Goal: Transaction & Acquisition: Purchase product/service

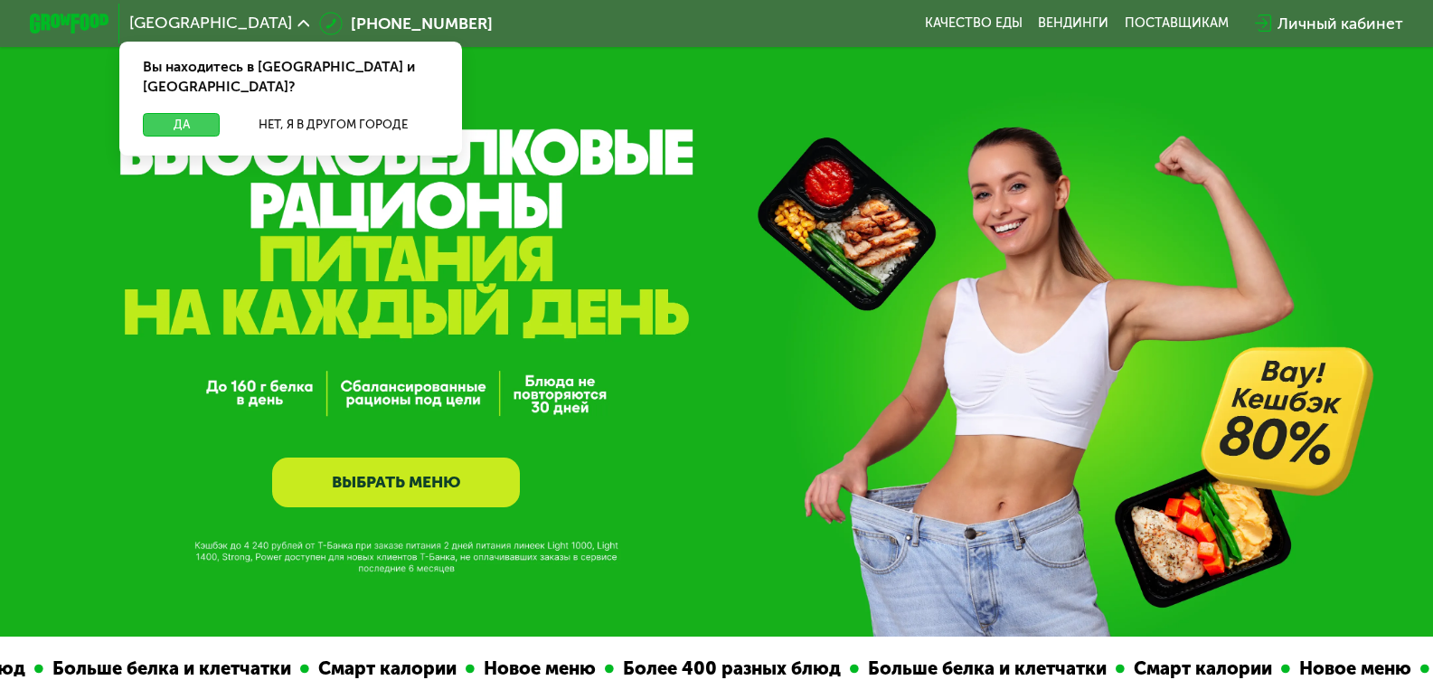
click at [174, 113] on button "Да" at bounding box center [181, 125] width 77 height 24
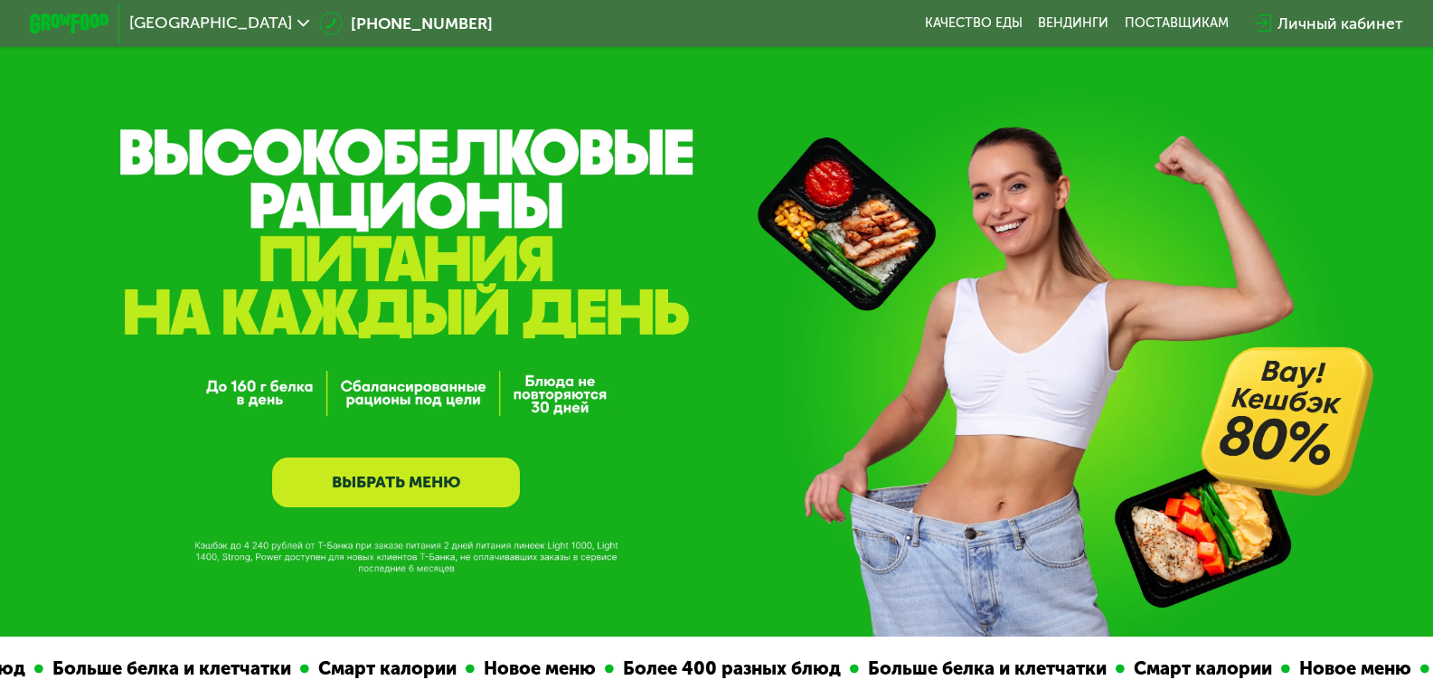
click at [384, 488] on link "ВЫБРАТЬ МЕНЮ" at bounding box center [396, 482] width 248 height 50
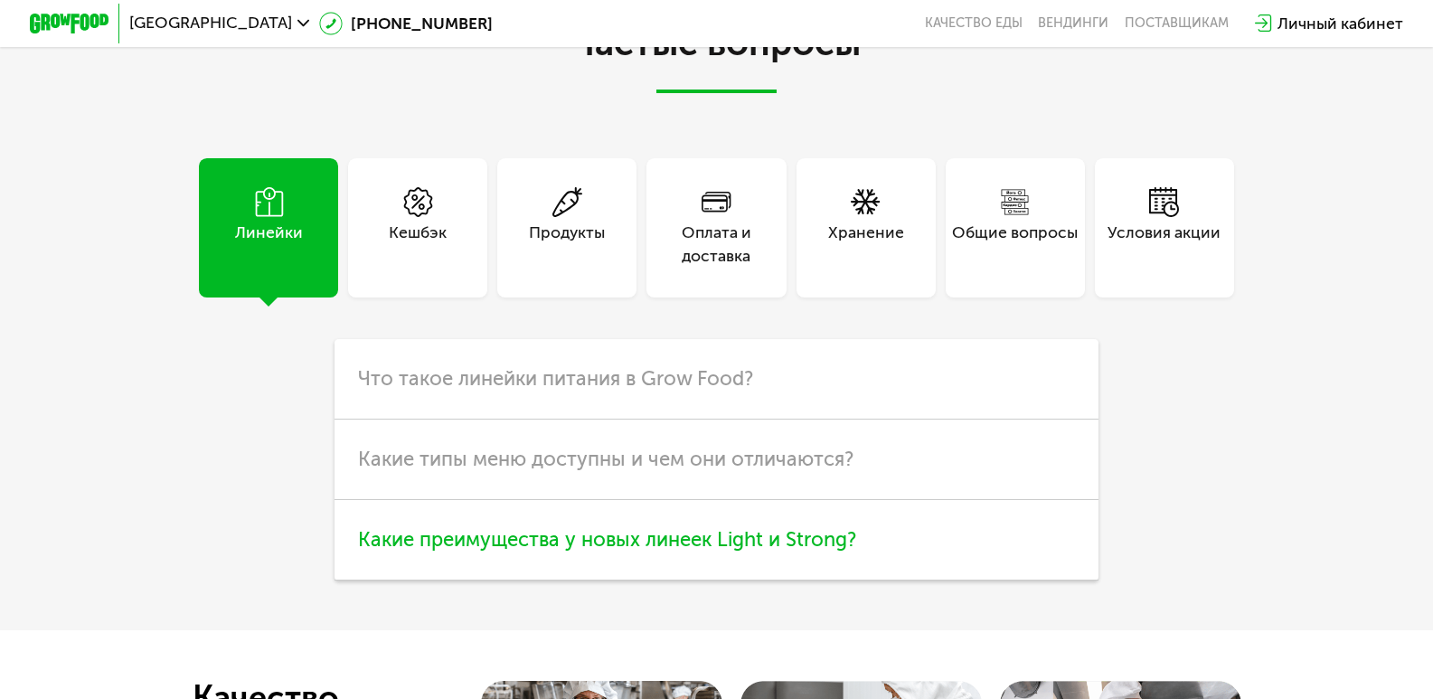
scroll to position [4509, 0]
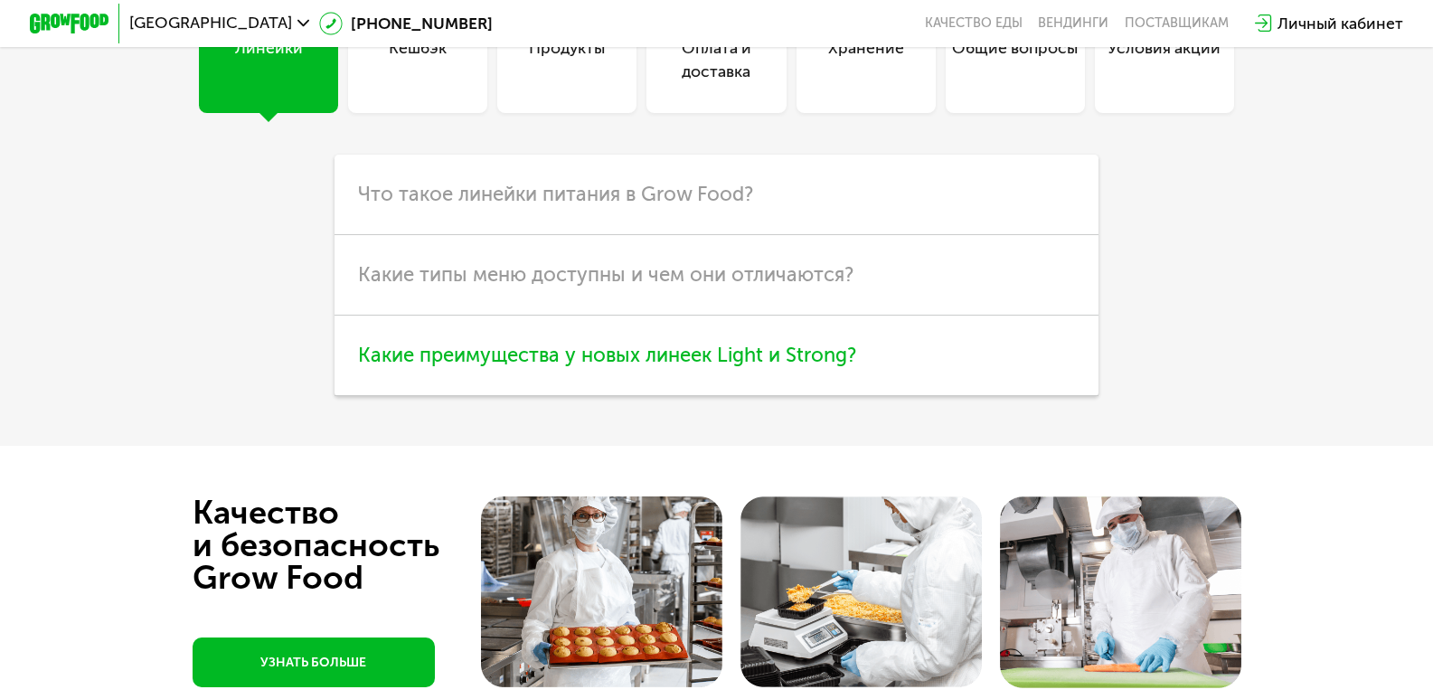
click at [585, 367] on span "Какие преимущества у новых линеек Light и Strong?" at bounding box center [607, 355] width 498 height 24
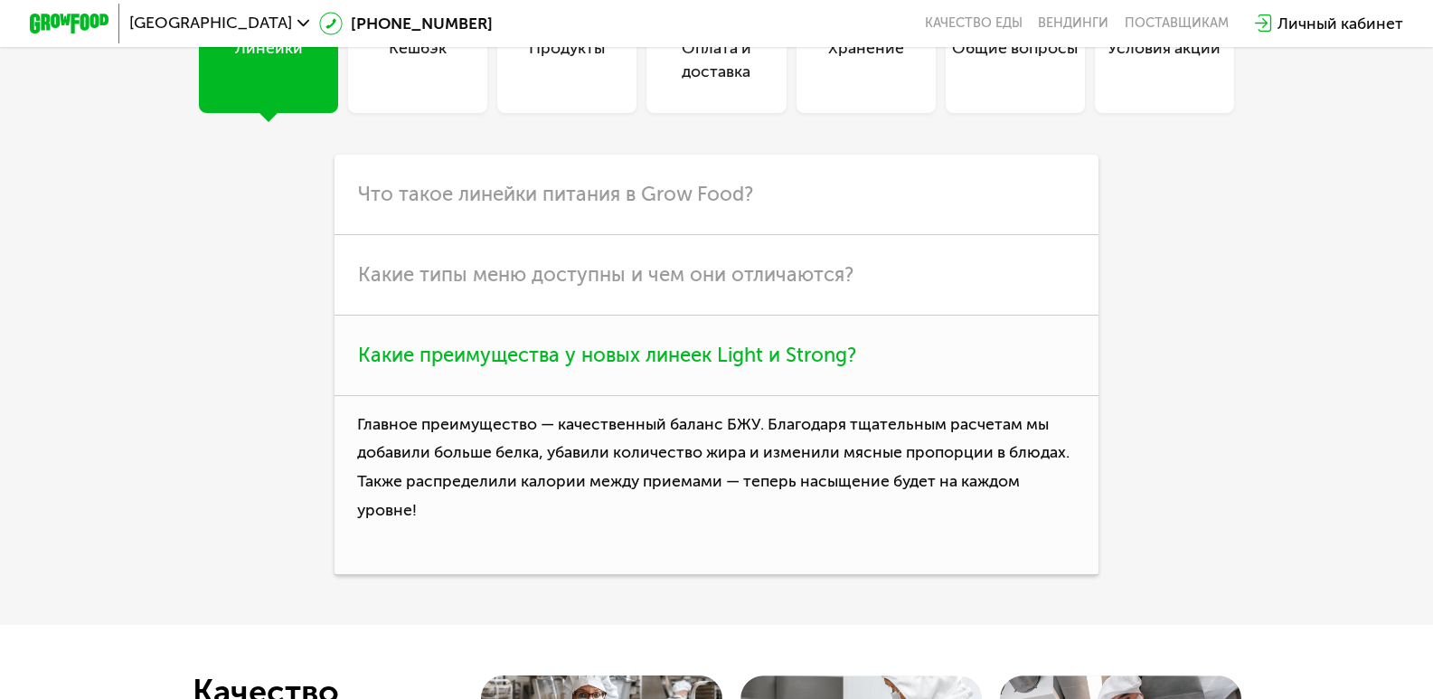
scroll to position [4780, 0]
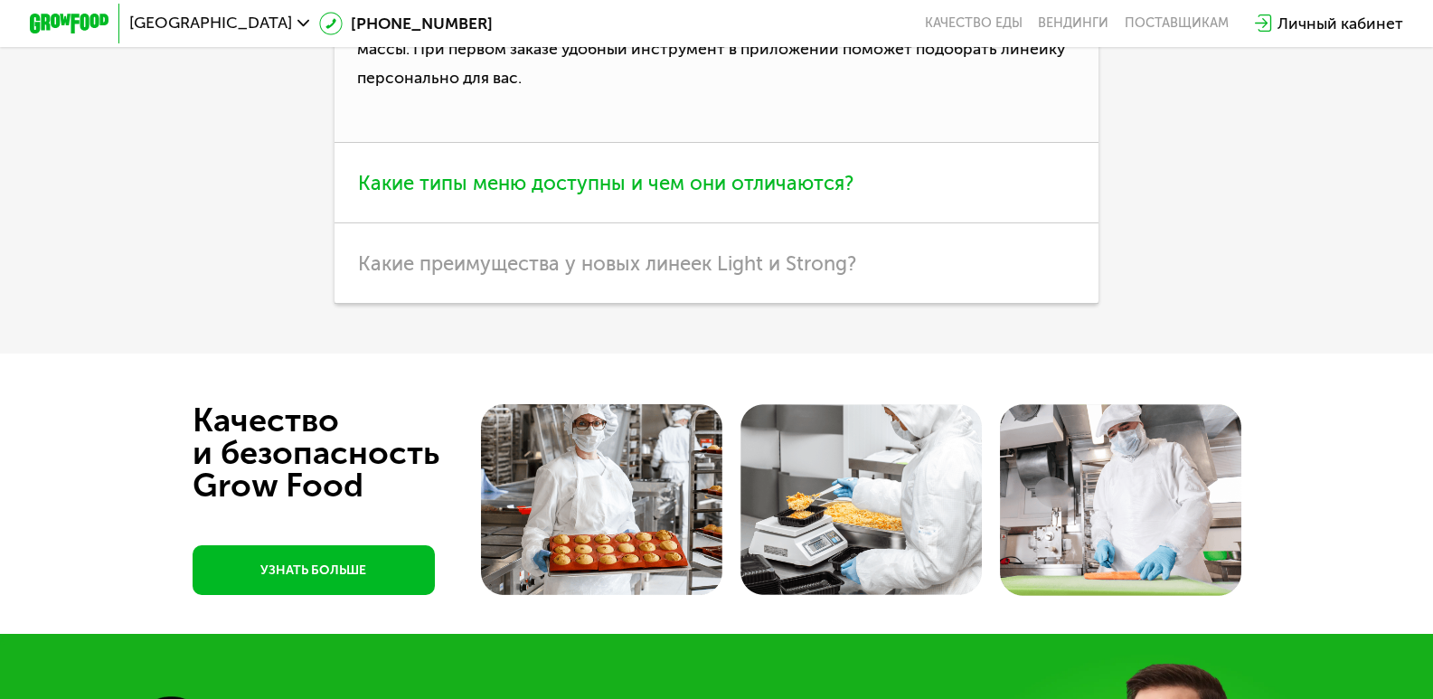
click at [614, 195] on span "Какие типы меню доступны и чем они отличаются?" at bounding box center [605, 183] width 495 height 24
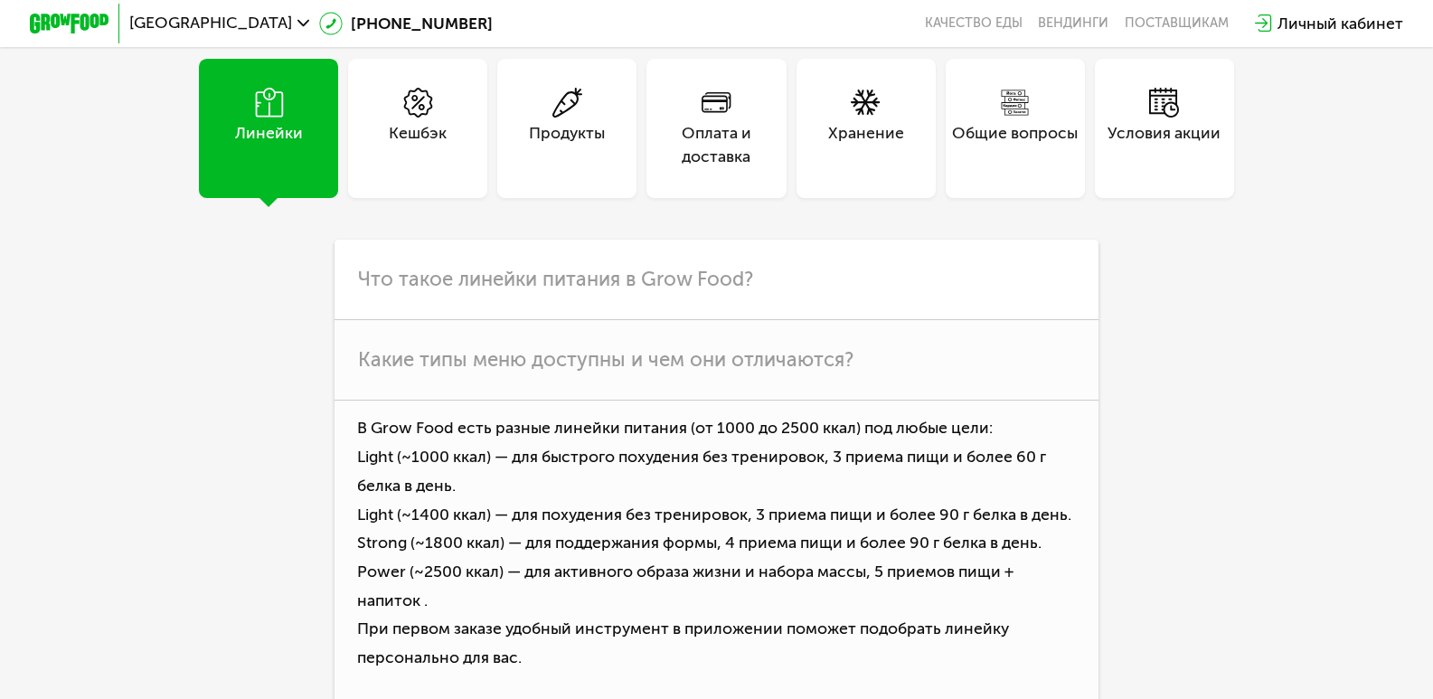
scroll to position [4418, 0]
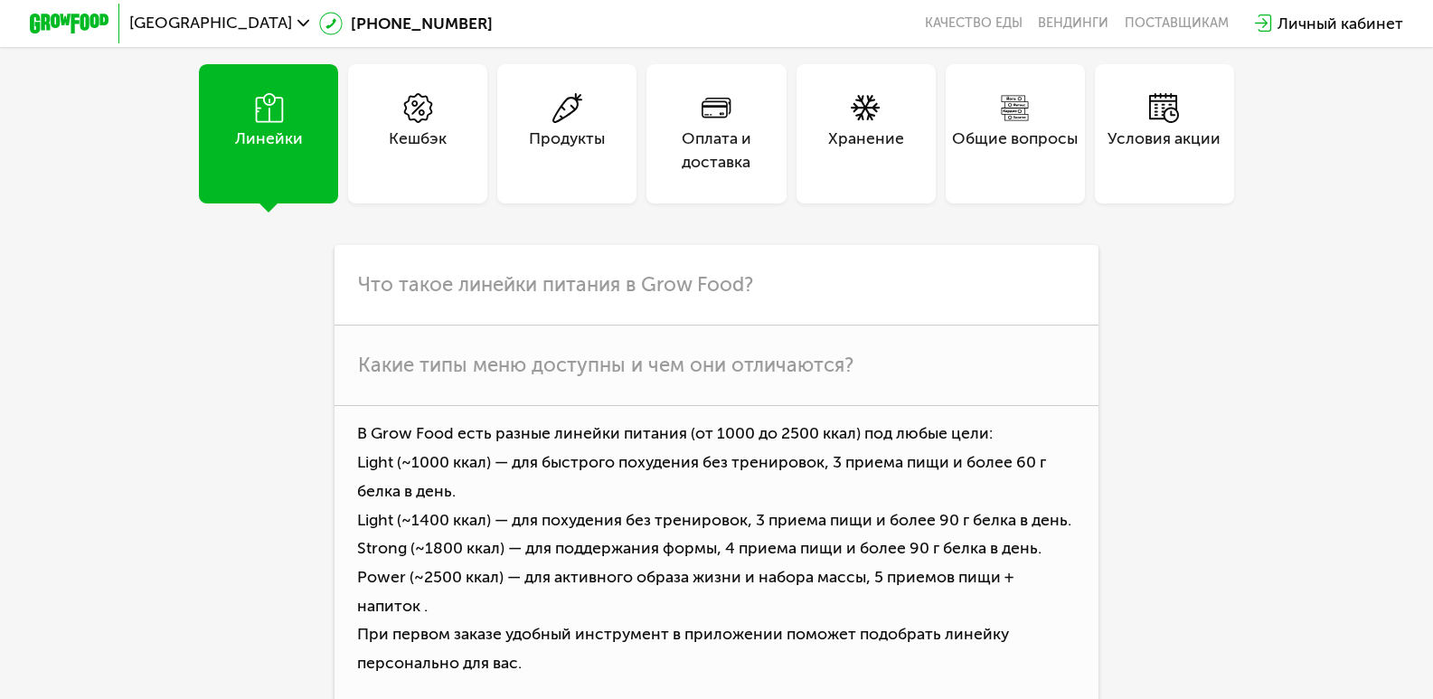
click at [294, 203] on div "Линейки" at bounding box center [268, 133] width 139 height 139
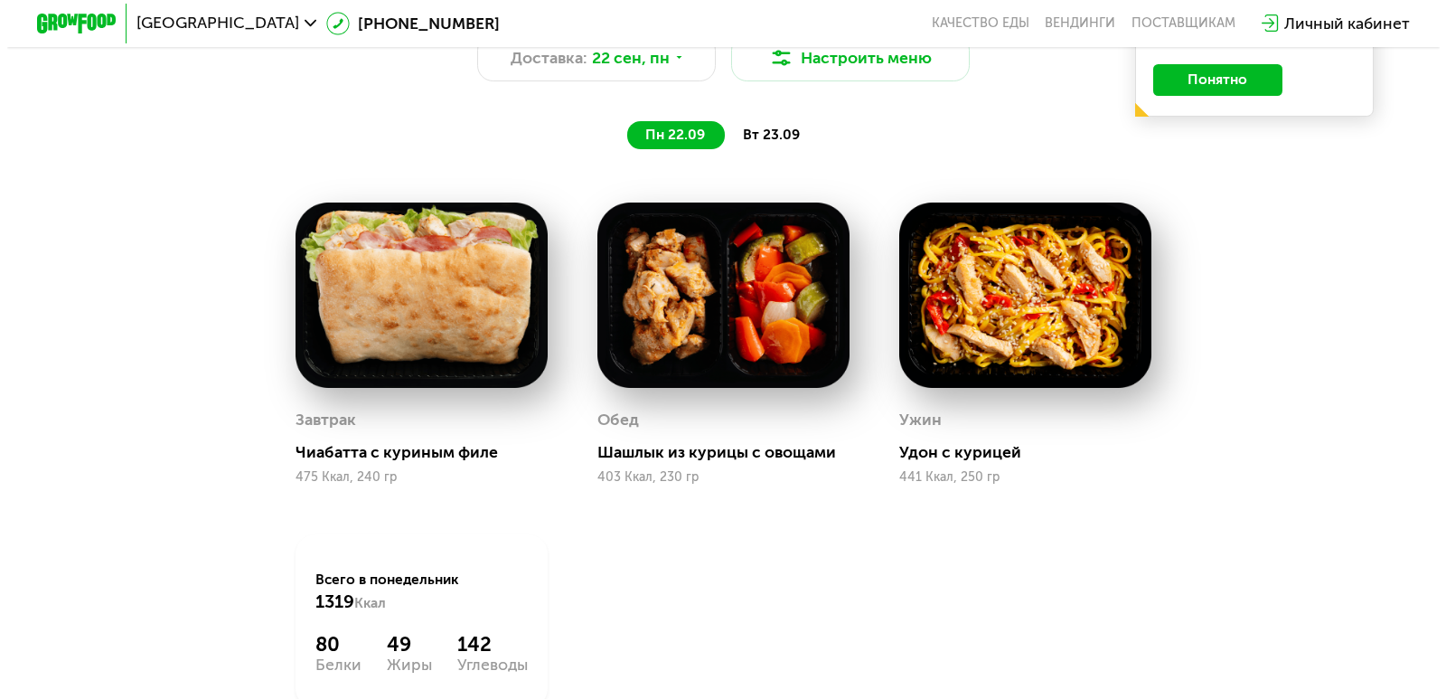
scroll to position [1164, 0]
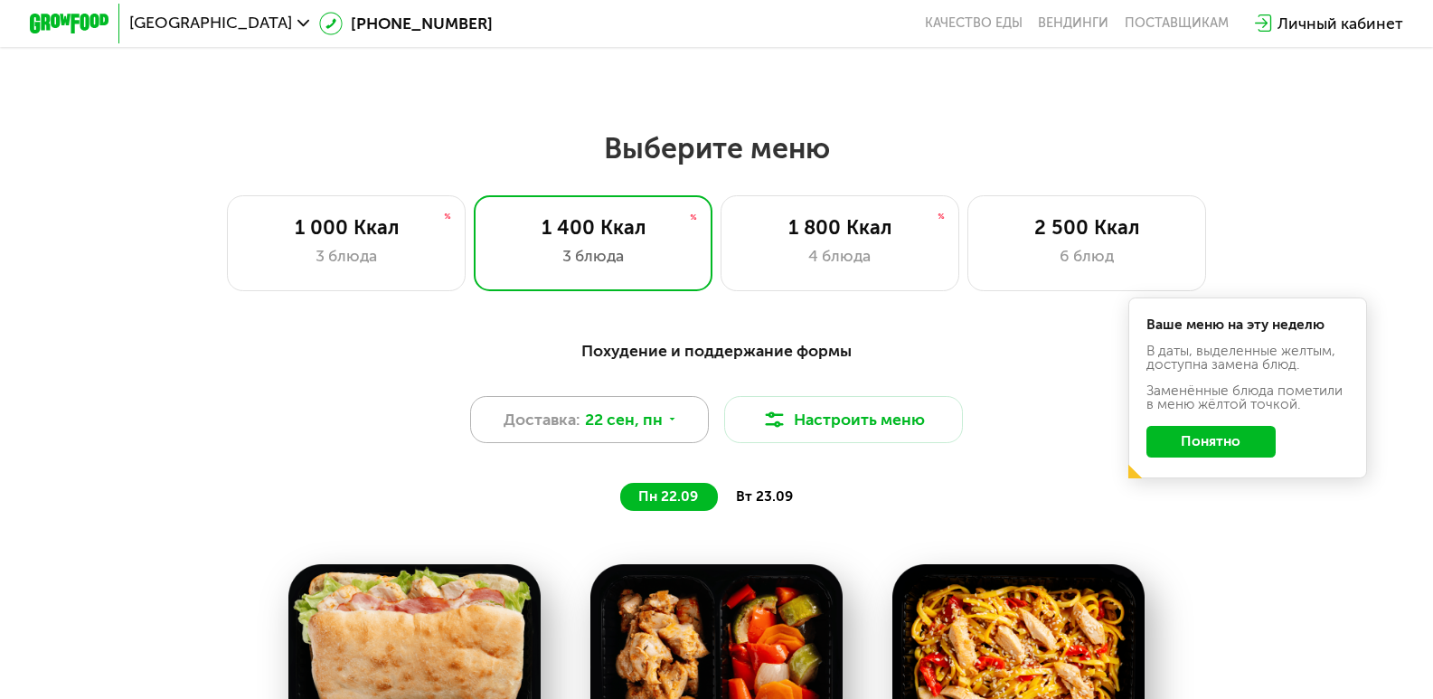
click at [674, 425] on icon at bounding box center [672, 419] width 12 height 12
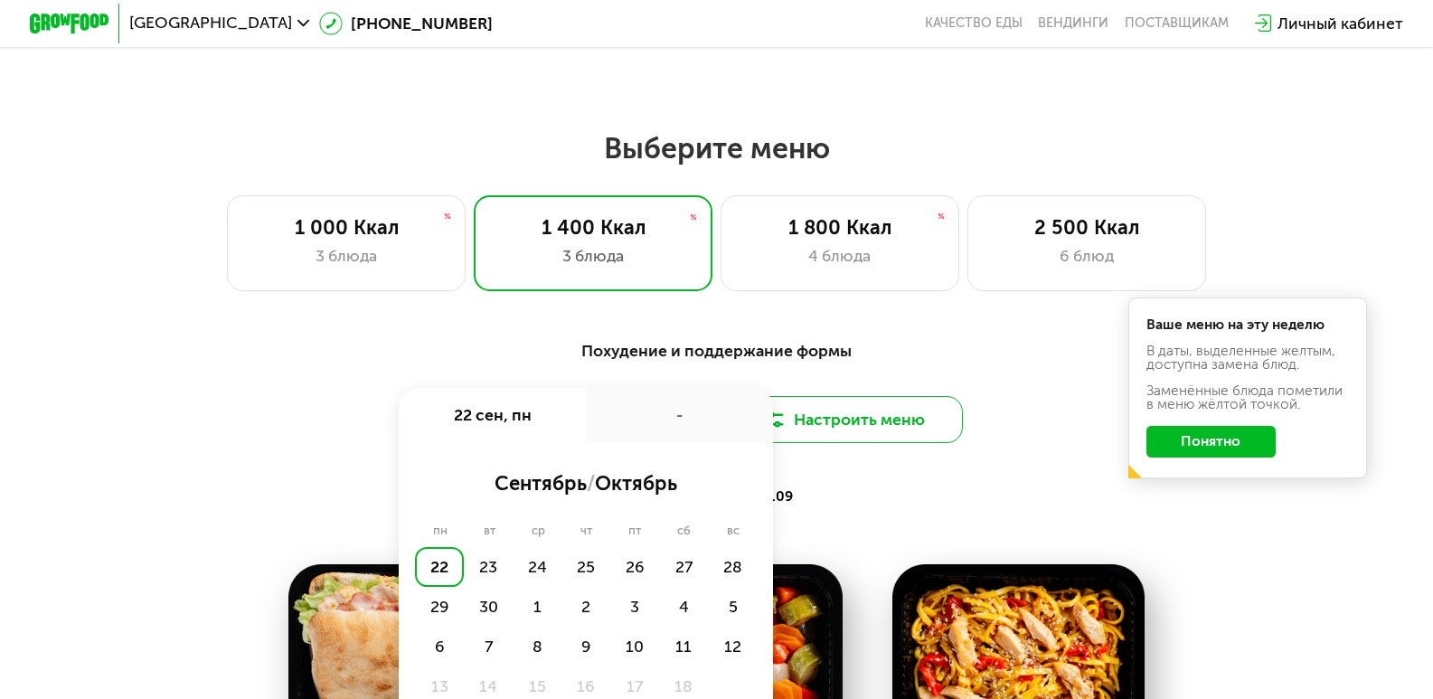
click at [871, 431] on button "Настроить меню" at bounding box center [843, 420] width 239 height 48
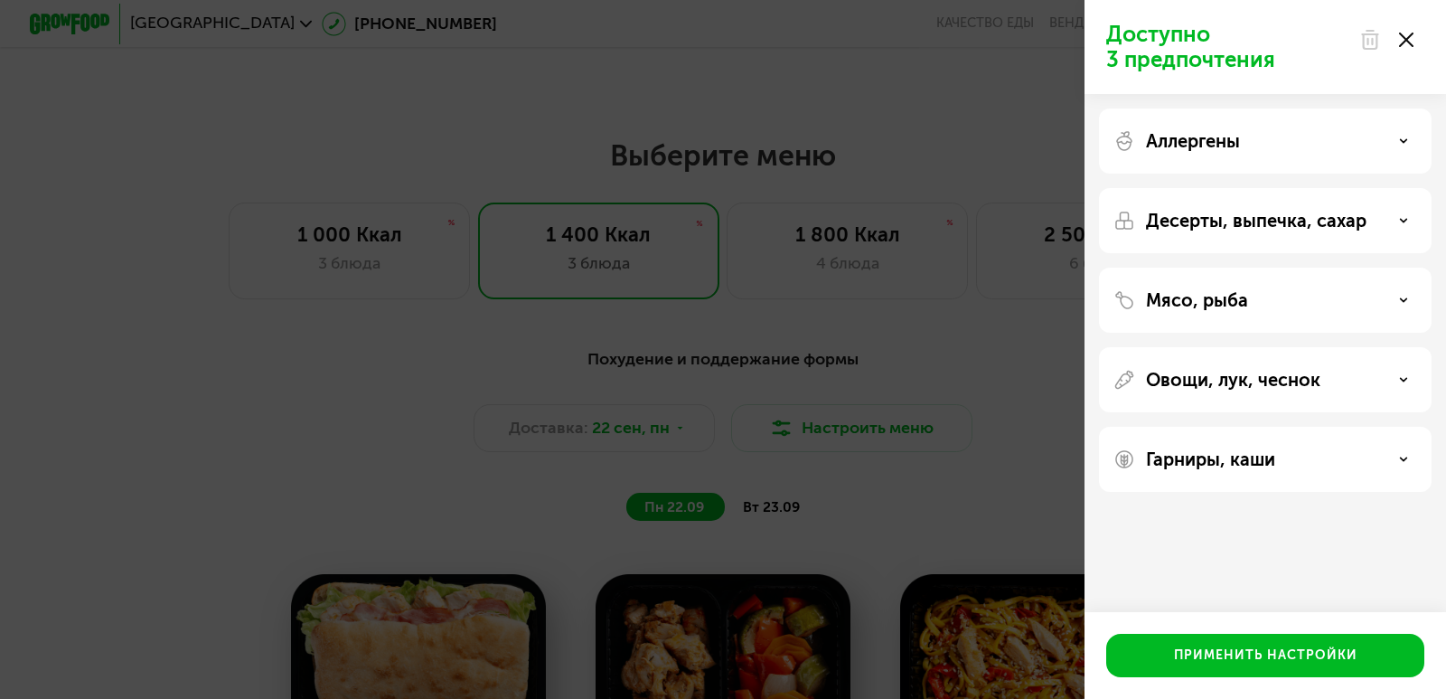
click at [1407, 141] on icon at bounding box center [1403, 140] width 9 height 9
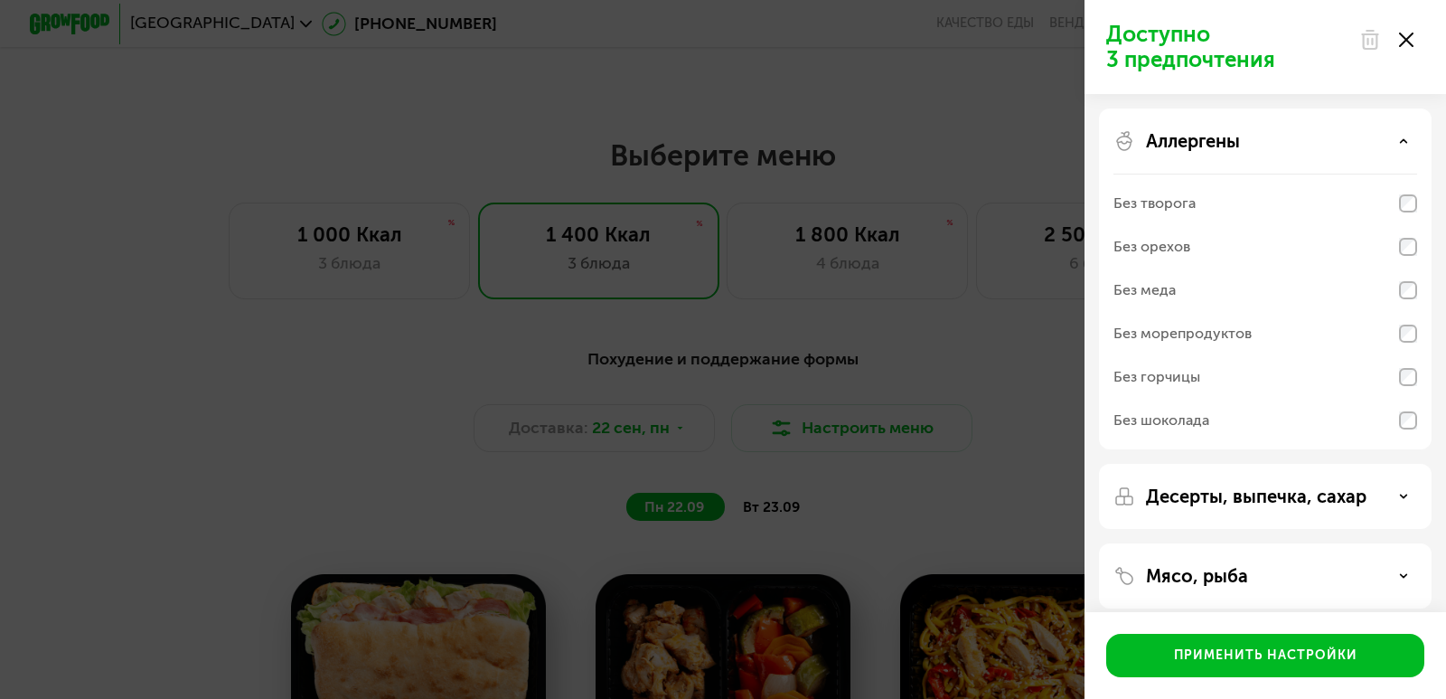
click at [1403, 143] on icon at bounding box center [1403, 140] width 9 height 9
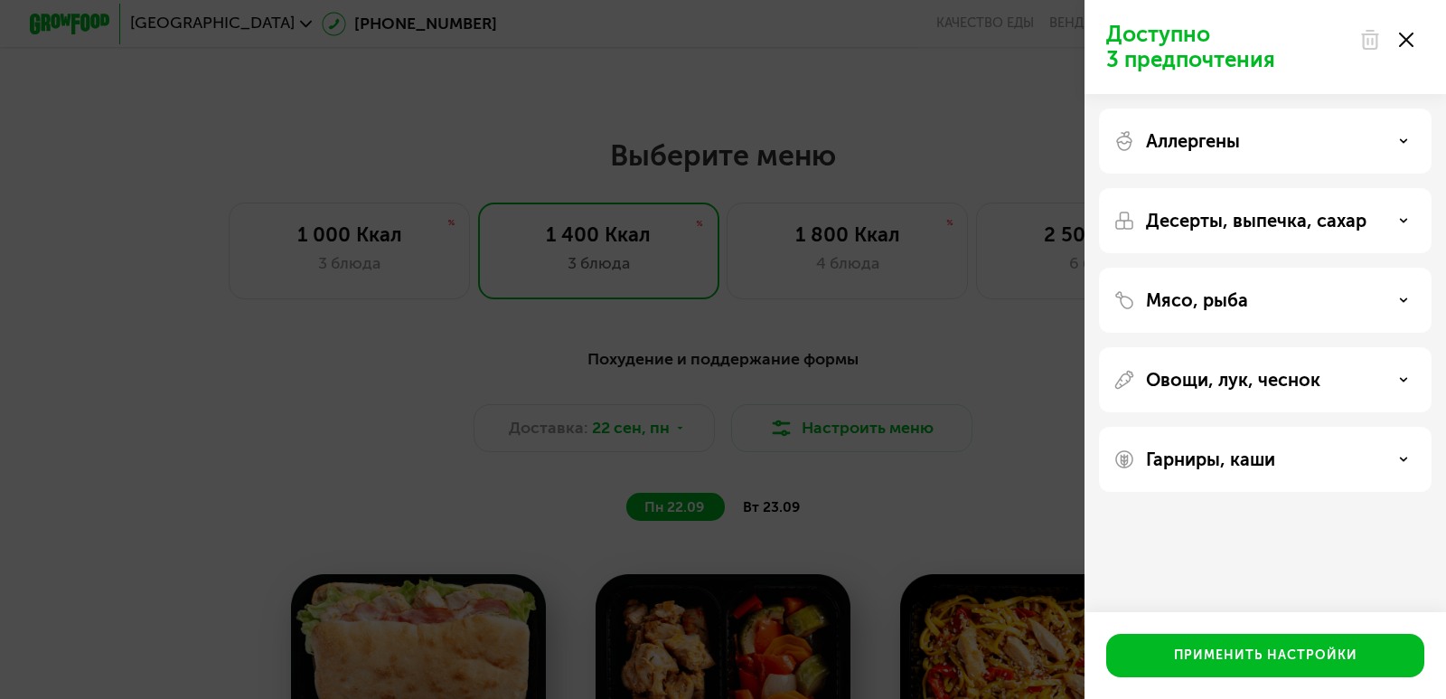
click at [1406, 218] on icon at bounding box center [1403, 220] width 9 height 9
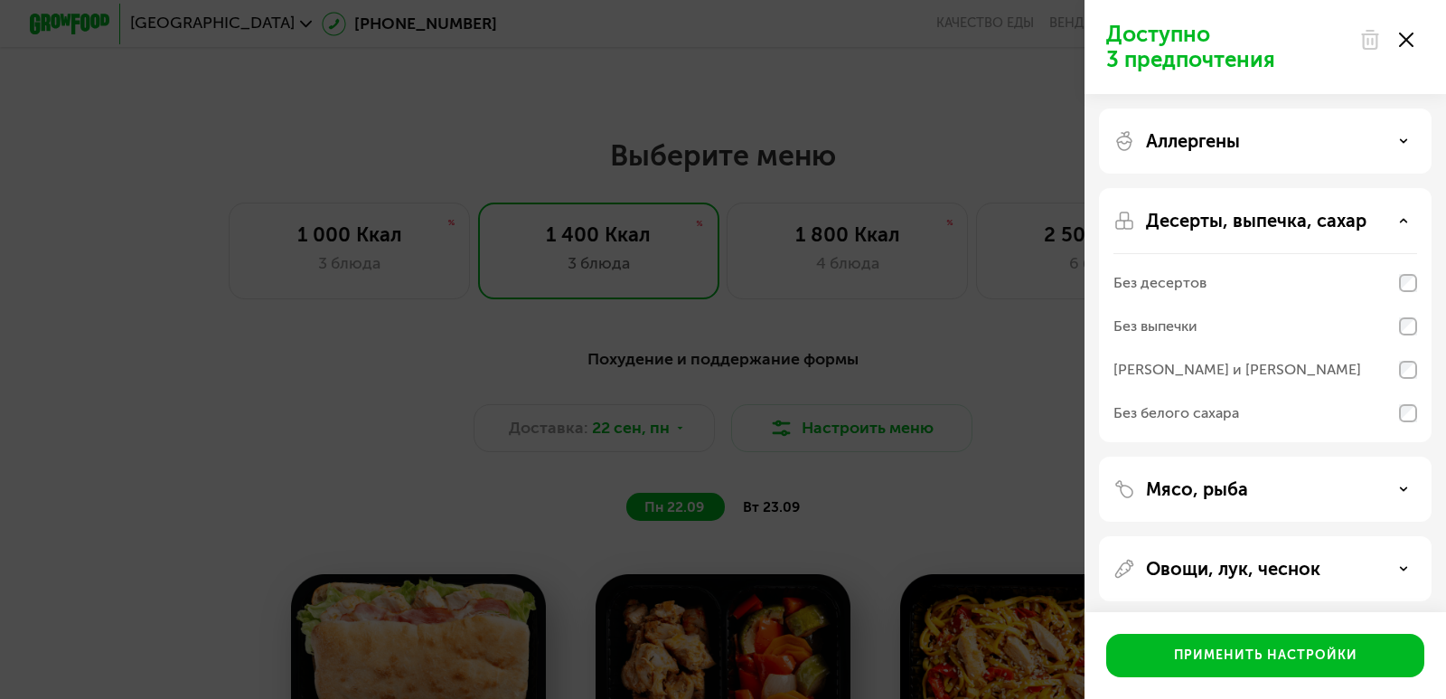
click at [1406, 218] on icon at bounding box center [1403, 220] width 9 height 9
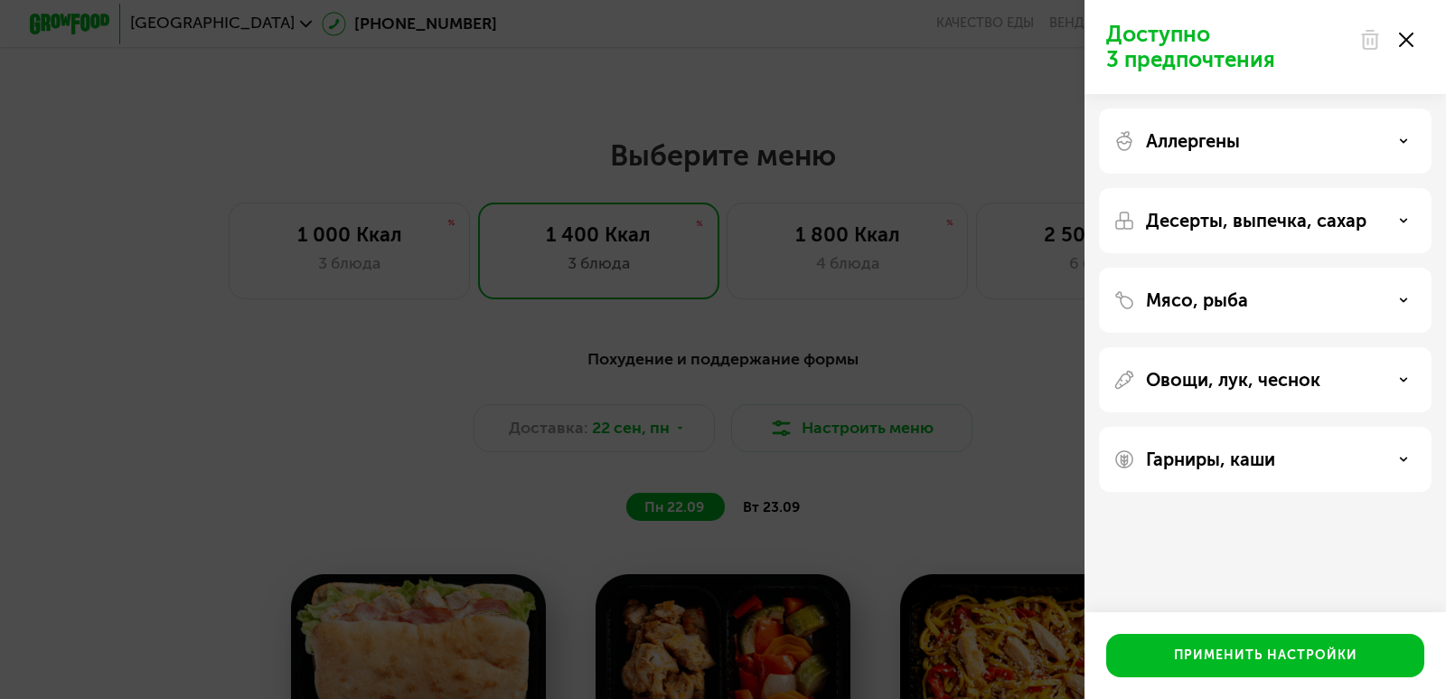
click at [1404, 294] on div "Мясо, рыба" at bounding box center [1266, 300] width 304 height 22
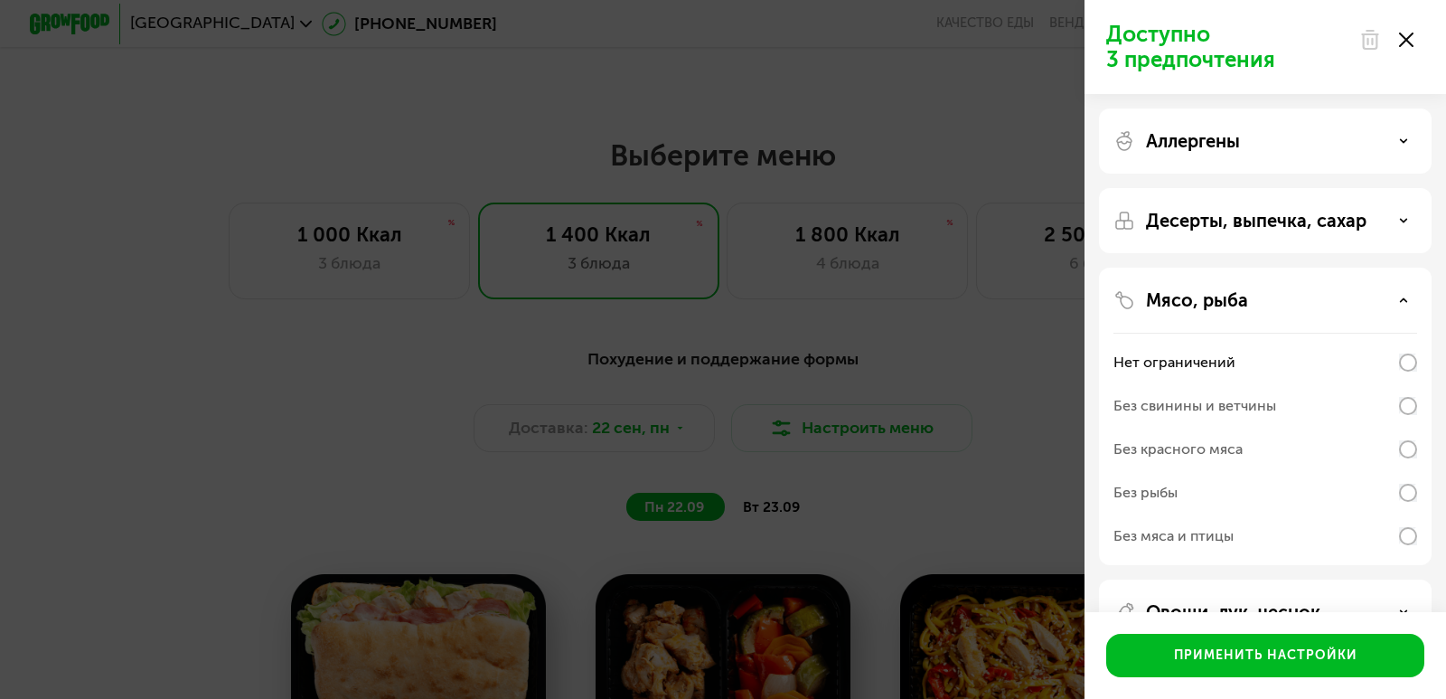
click at [1404, 294] on div "Мясо, рыба" at bounding box center [1266, 300] width 304 height 22
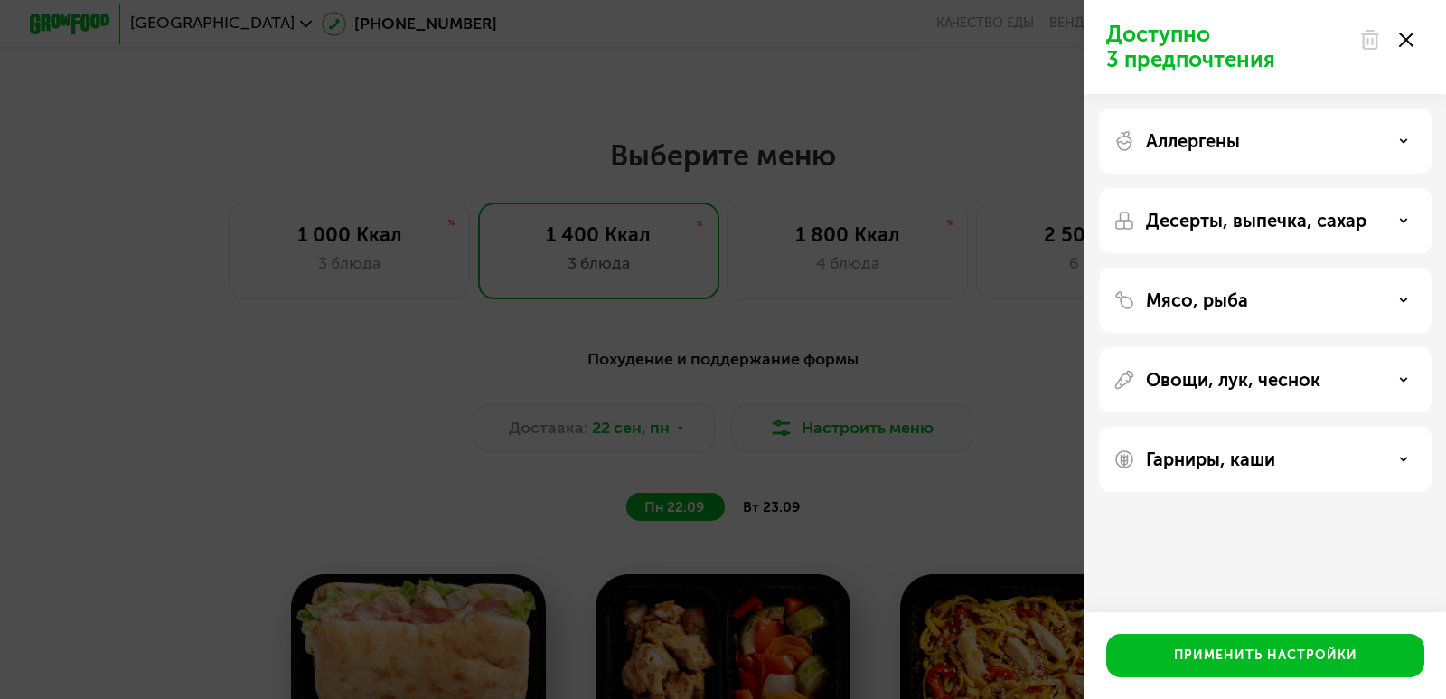
click at [1403, 382] on icon at bounding box center [1403, 379] width 9 height 9
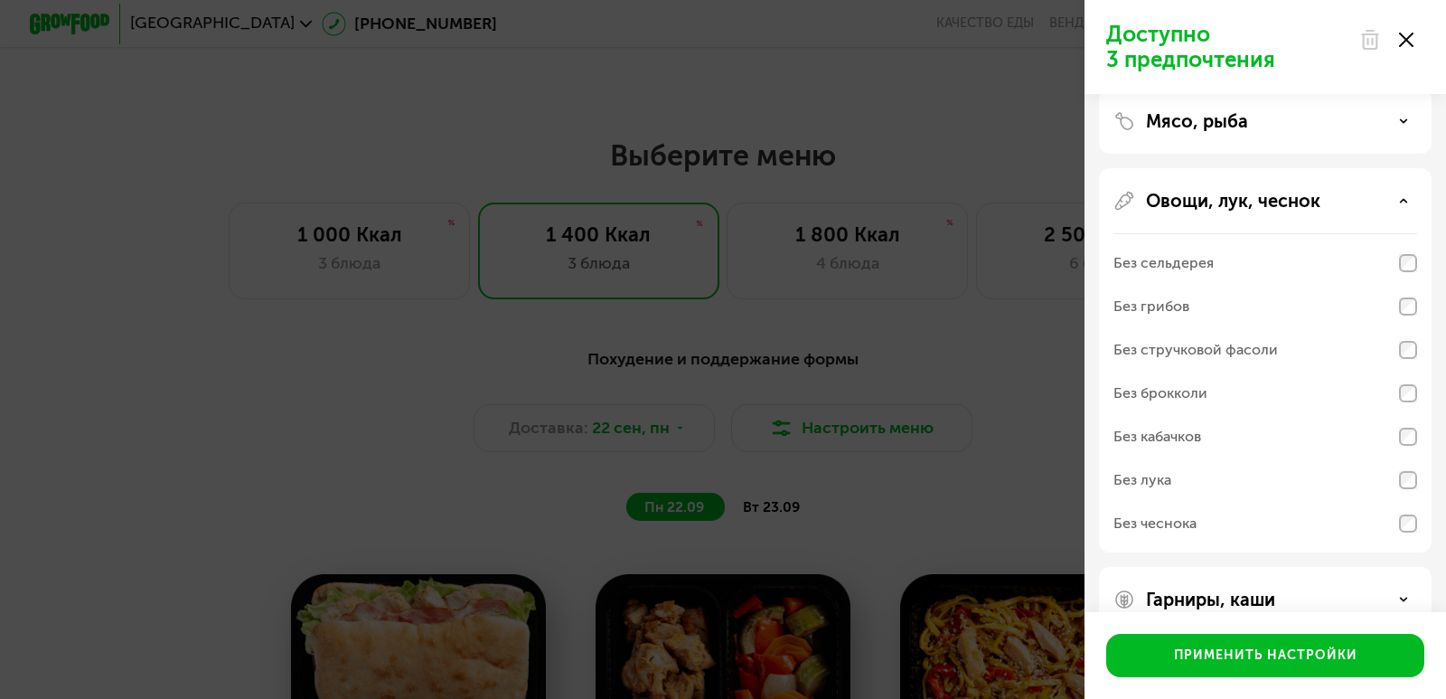
scroll to position [181, 0]
click at [1408, 197] on div "Овощи, лук, чеснок" at bounding box center [1266, 199] width 304 height 22
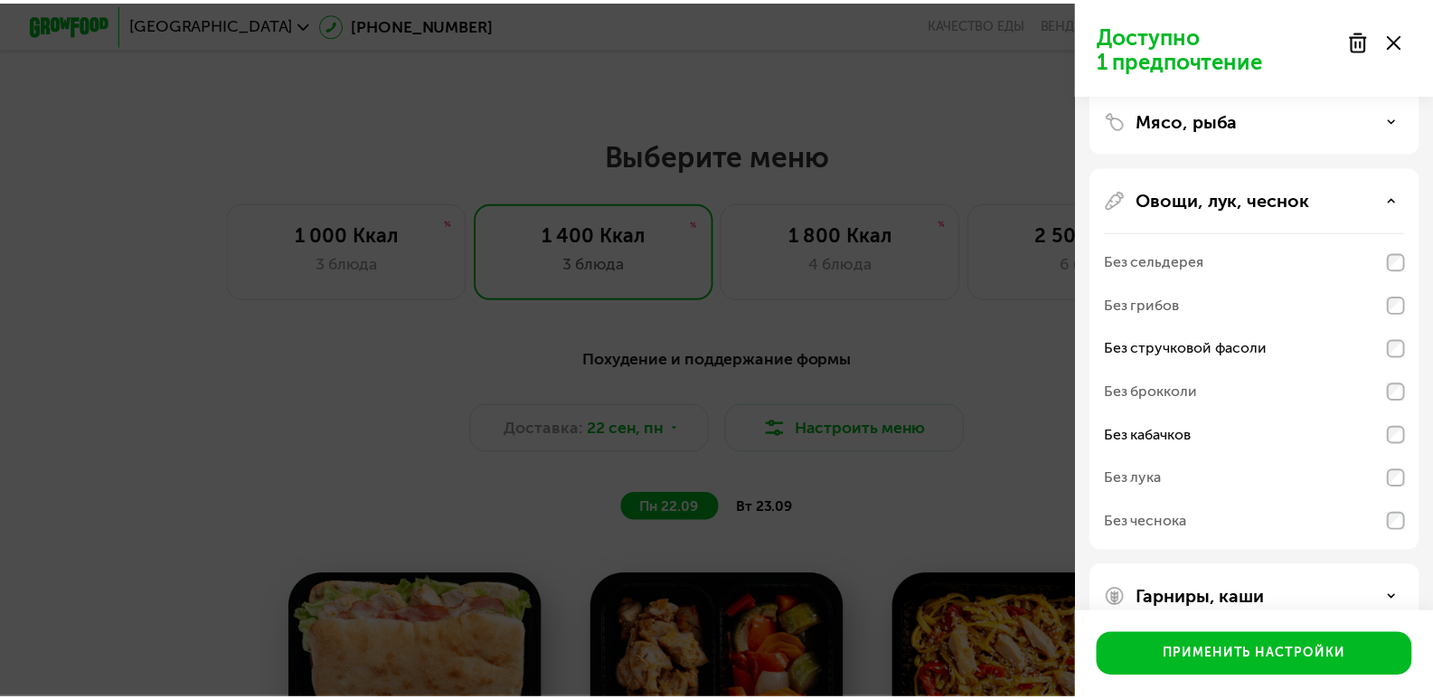
scroll to position [0, 0]
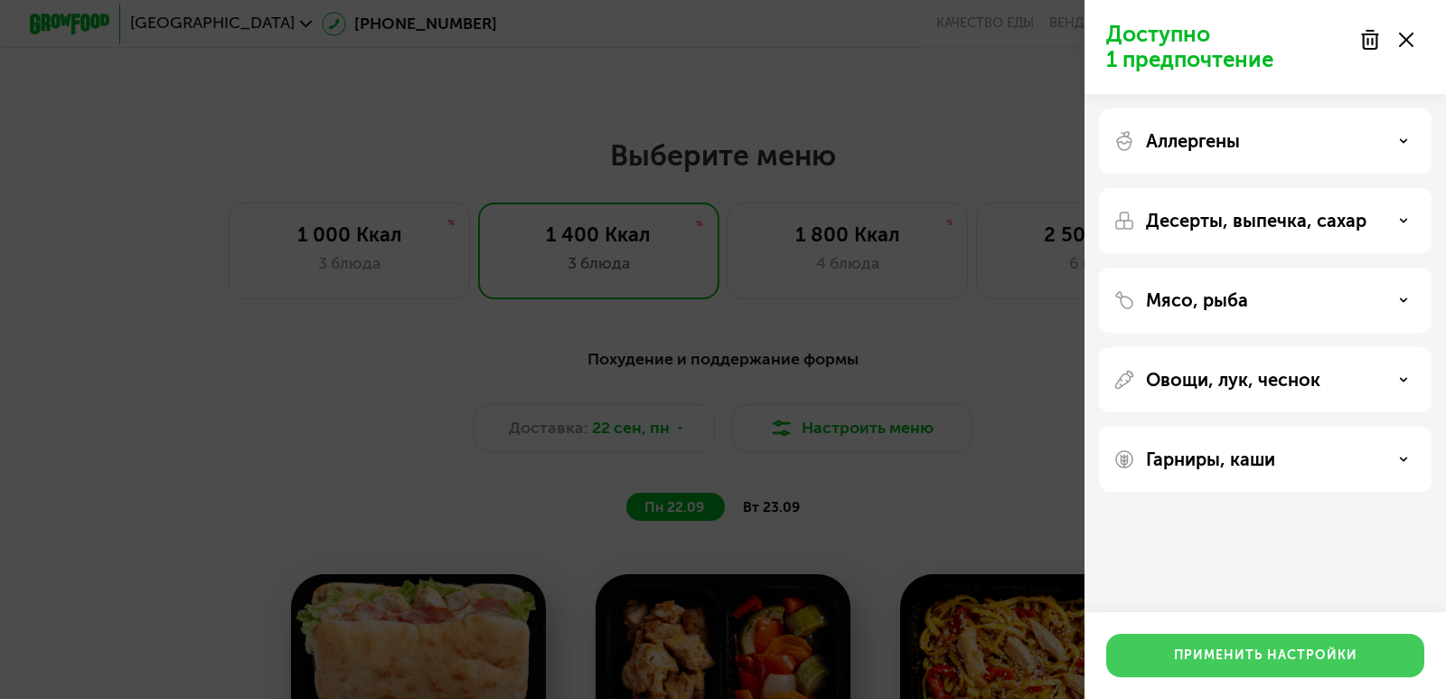
click at [1232, 651] on div "Применить настройки" at bounding box center [1265, 655] width 183 height 18
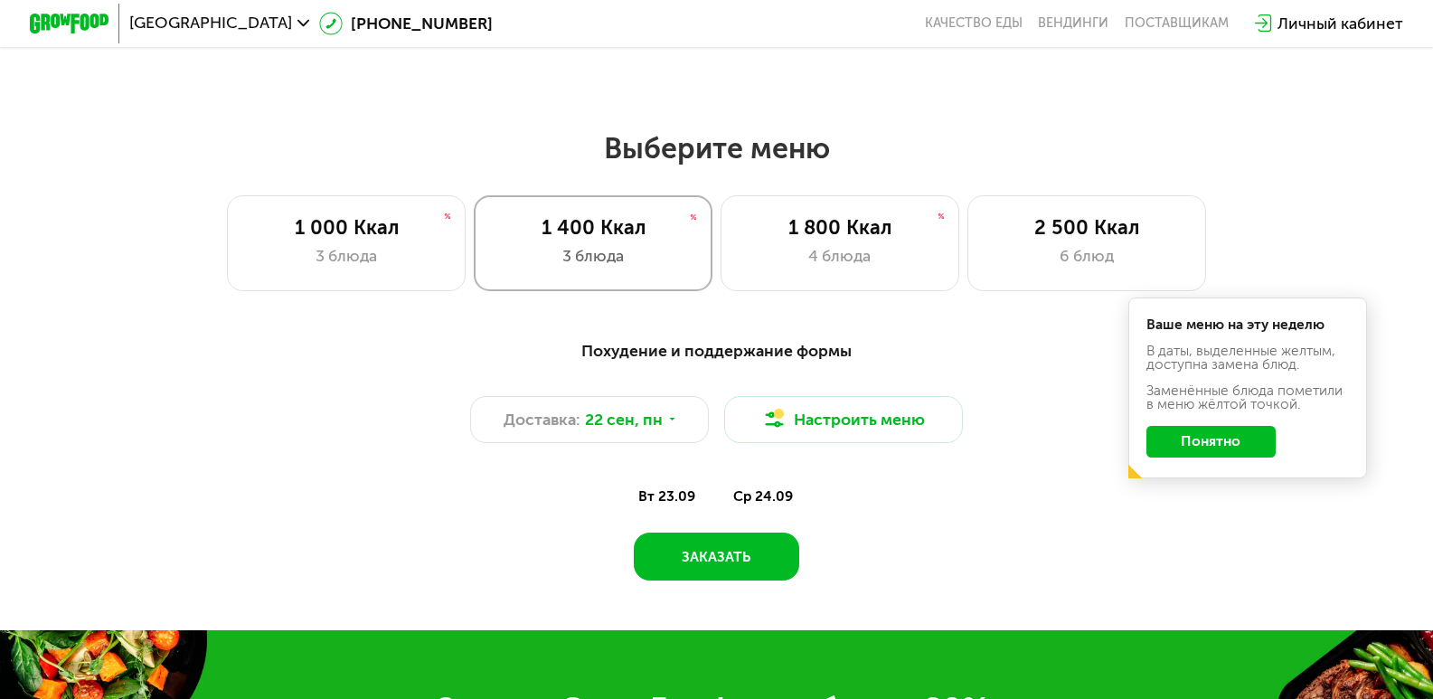
click at [616, 250] on div "1 400 Ккал 3 блюда" at bounding box center [593, 243] width 239 height 96
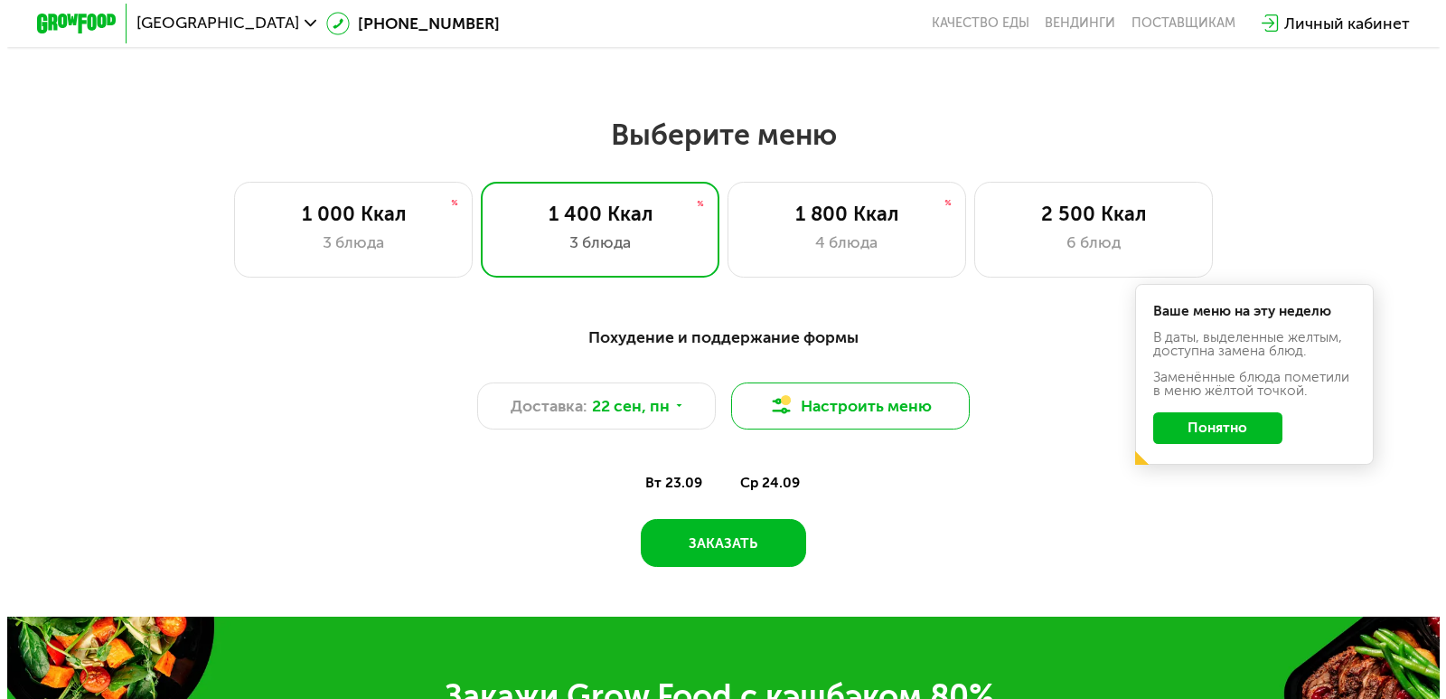
scroll to position [1345, 0]
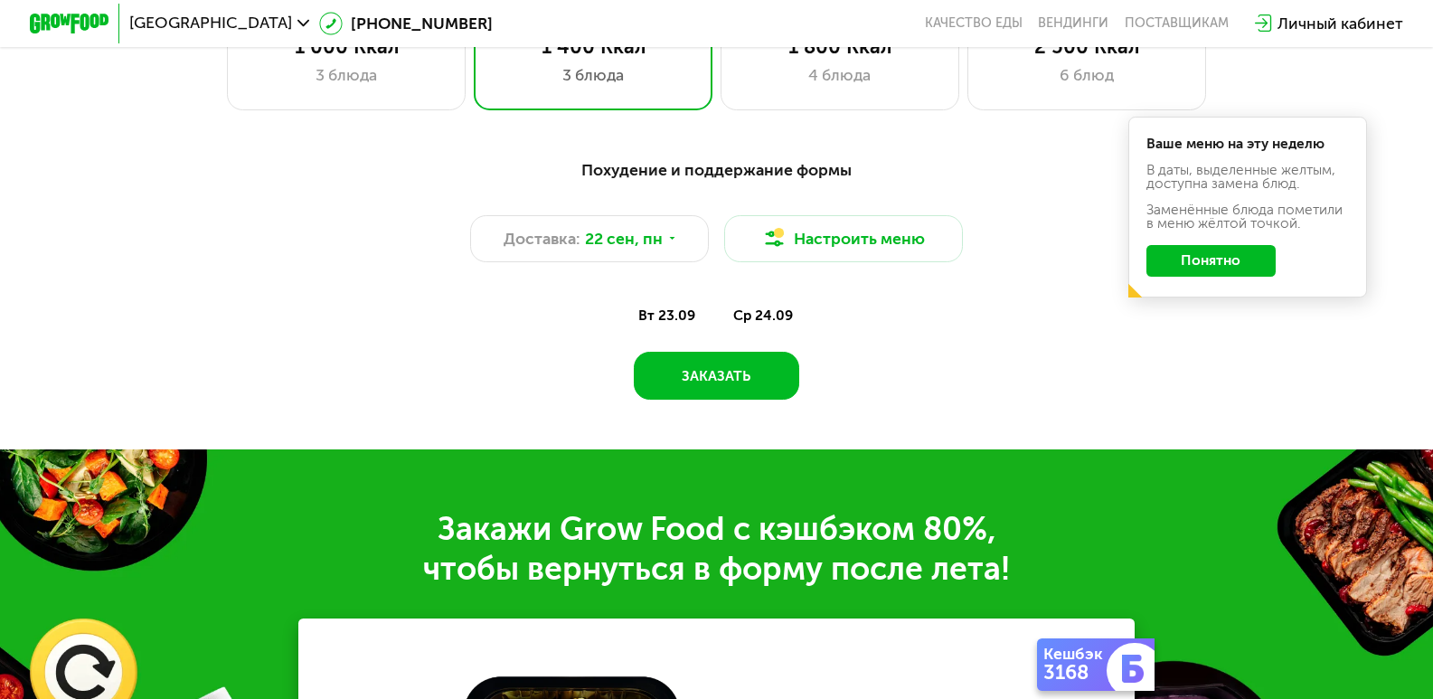
click at [1222, 268] on button "Понятно" at bounding box center [1210, 261] width 129 height 32
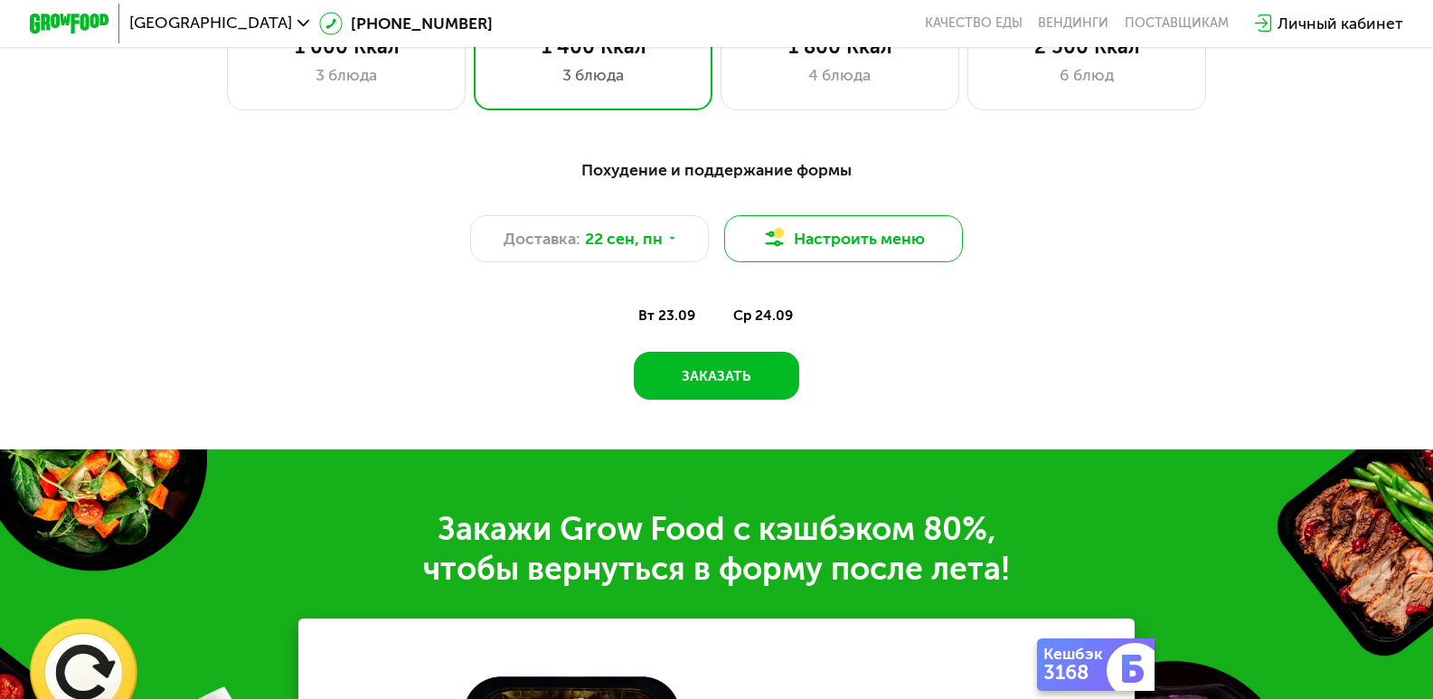
click at [887, 244] on button "Настроить меню" at bounding box center [843, 239] width 239 height 48
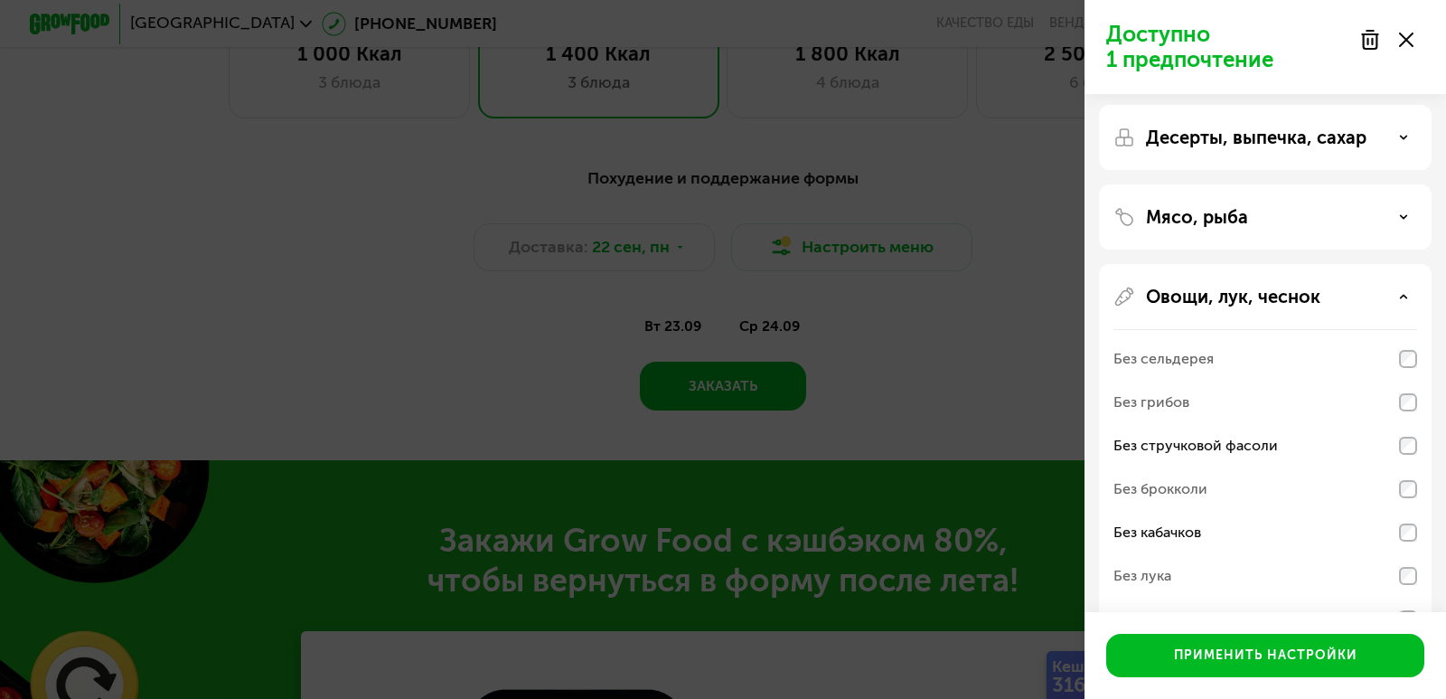
scroll to position [217, 0]
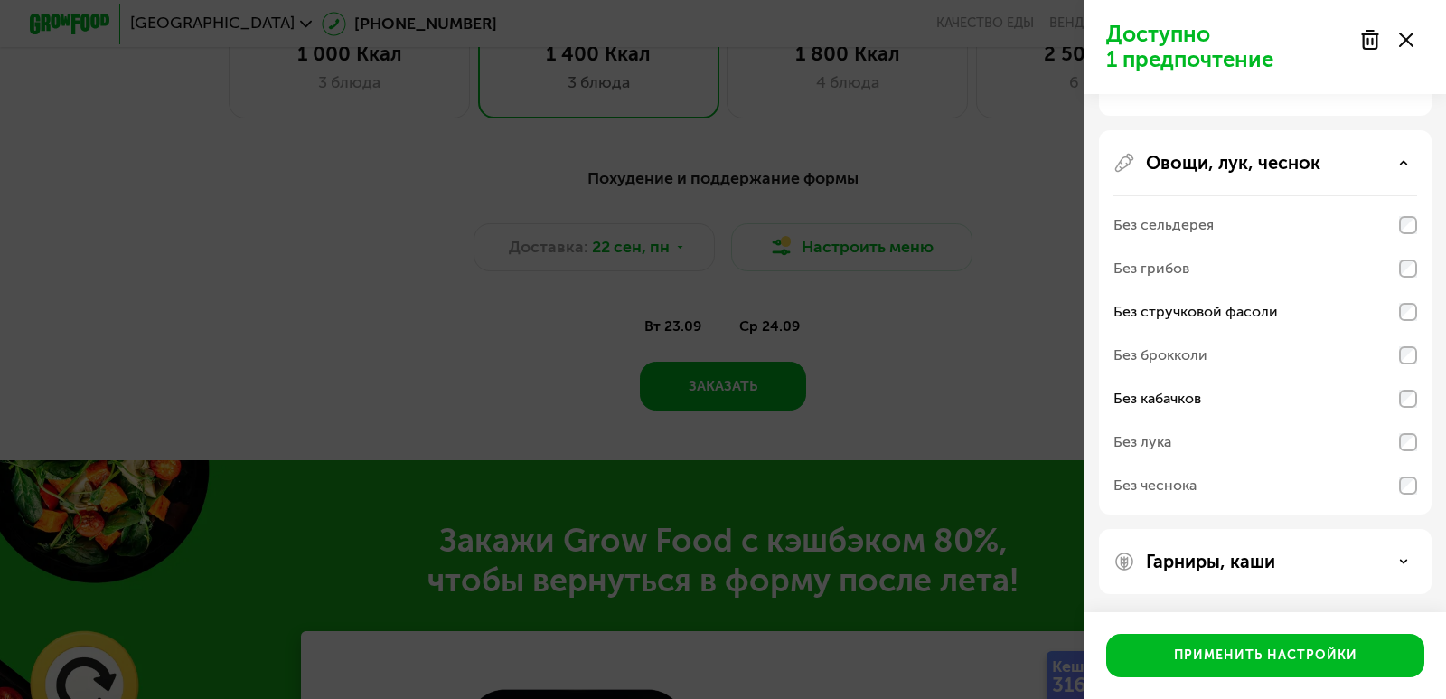
click at [1409, 562] on div "Гарниры, каши" at bounding box center [1266, 561] width 304 height 22
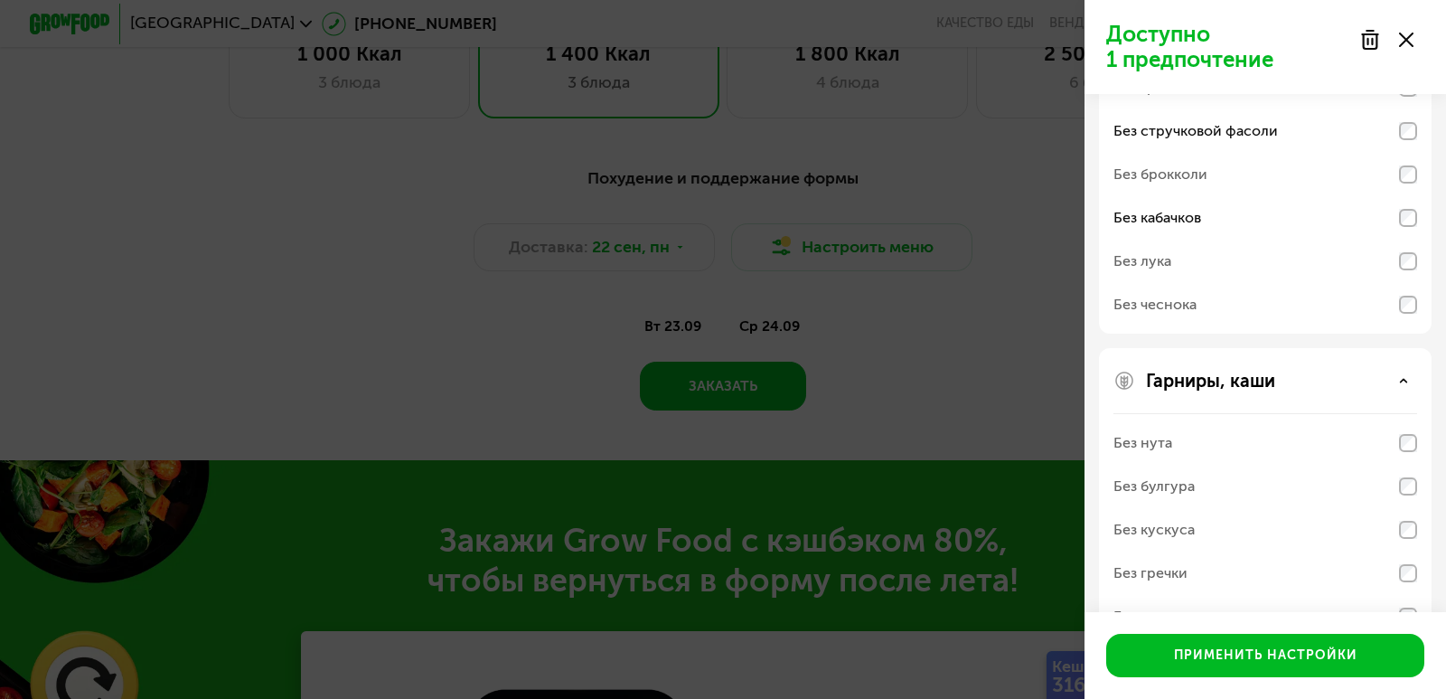
scroll to position [449, 0]
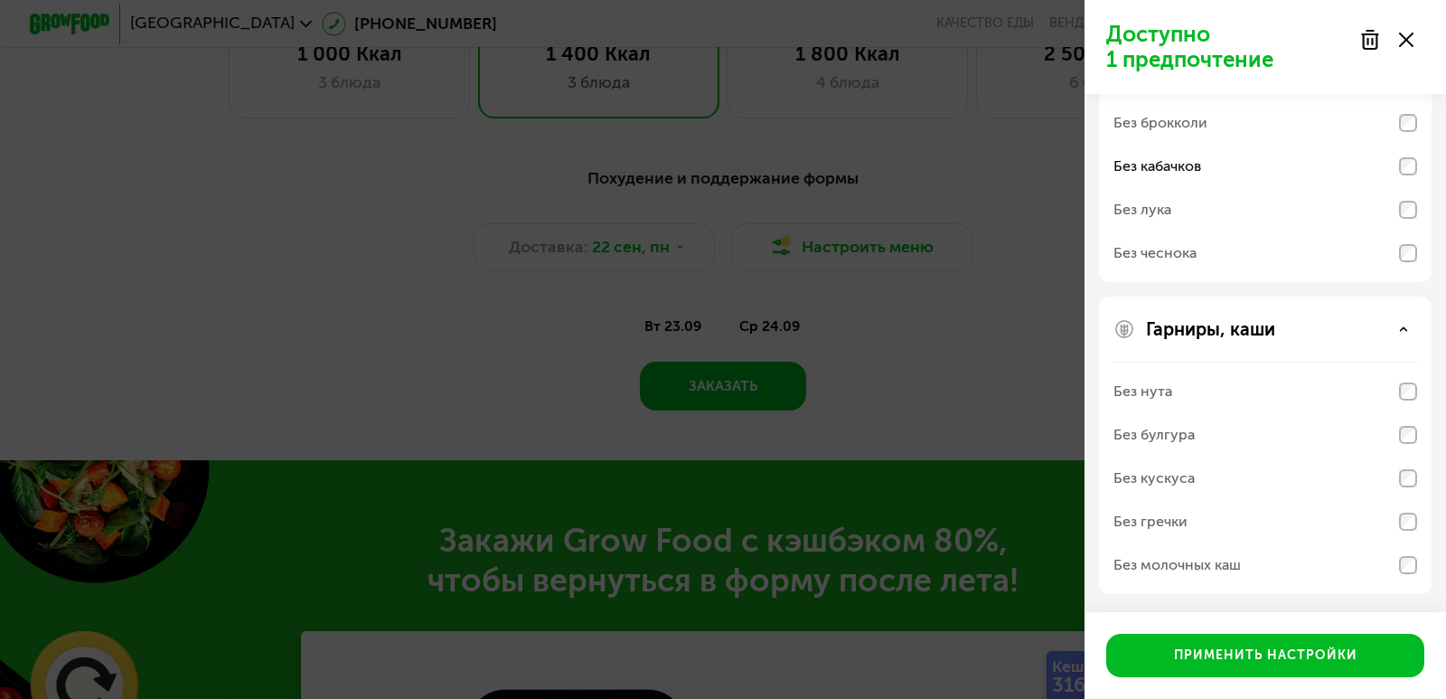
click at [1409, 326] on div "Гарниры, каши" at bounding box center [1266, 329] width 304 height 22
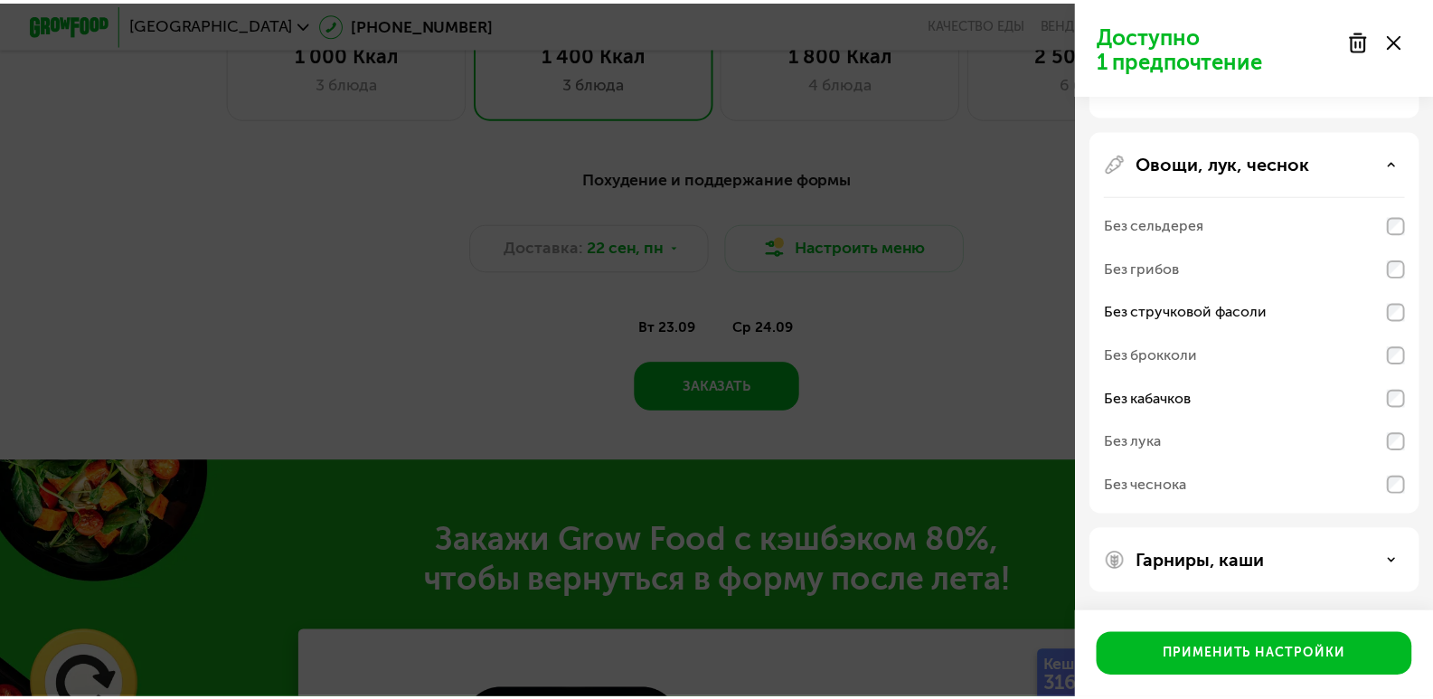
scroll to position [217, 0]
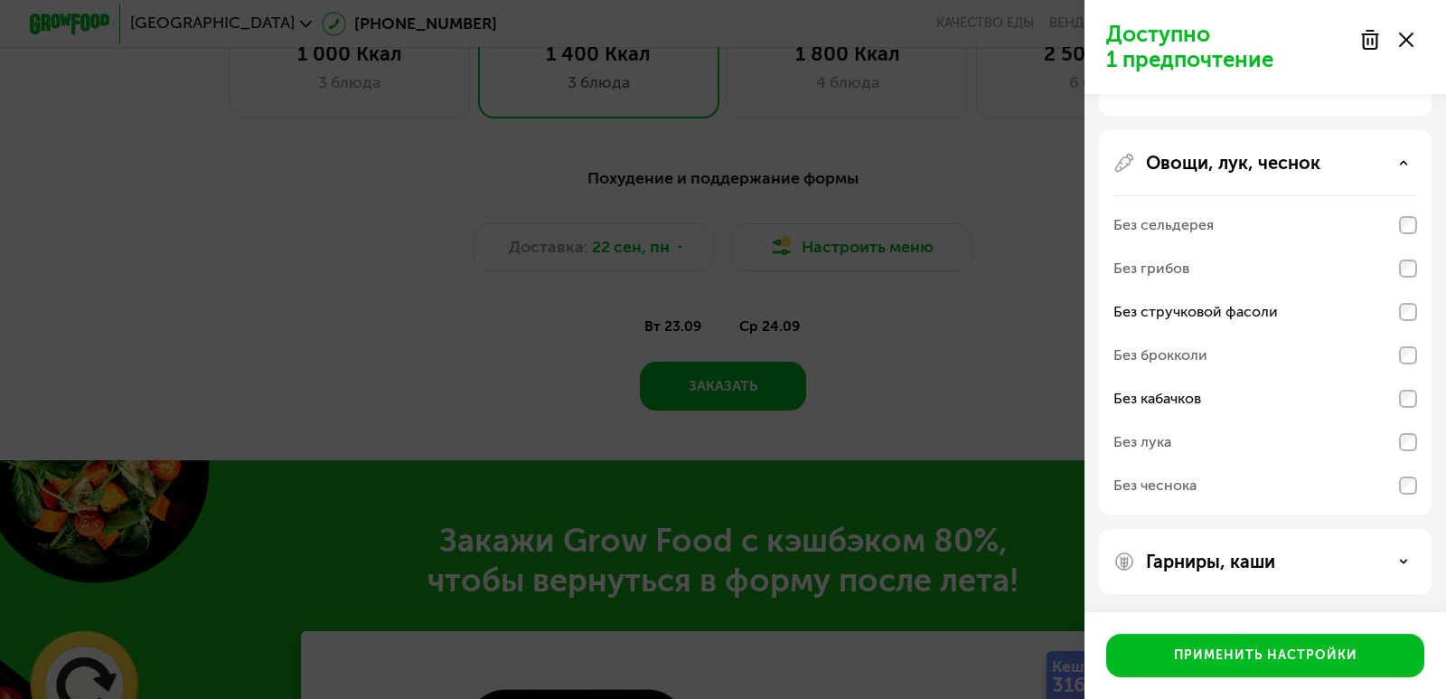
click at [930, 344] on div "Доступно 1 предпочтение Аллергены Десерты, выпечка, сахар Мясо, рыба Овощи, лук…" at bounding box center [723, 349] width 1446 height 699
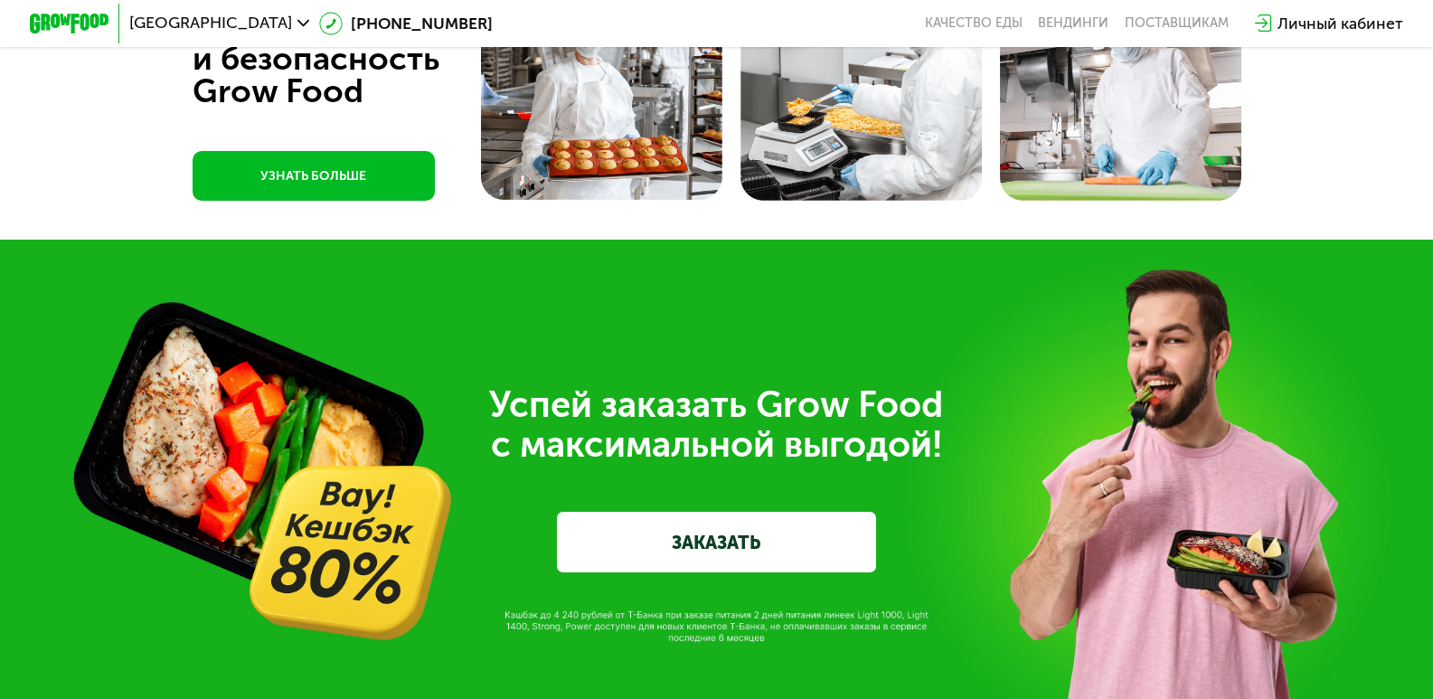
scroll to position [5141, 0]
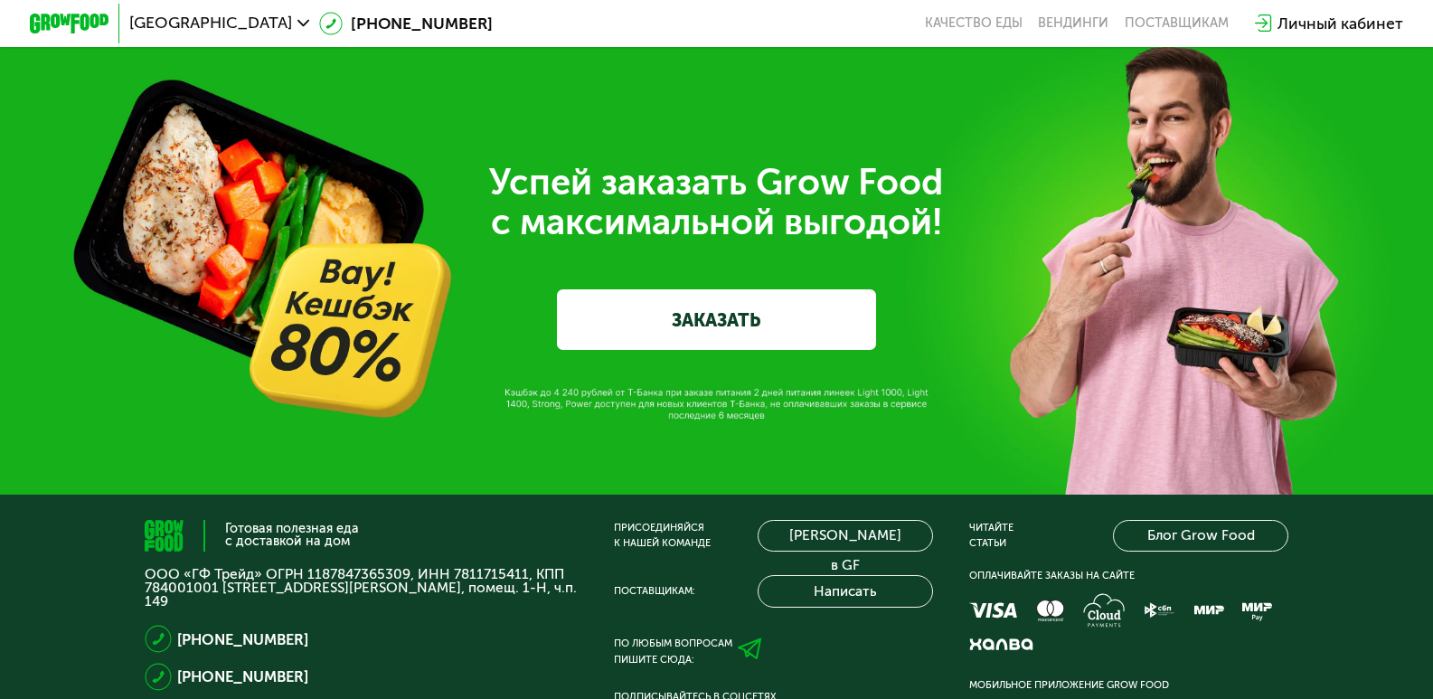
click at [720, 349] on link "ЗАКАЗАТЬ" at bounding box center [716, 319] width 318 height 60
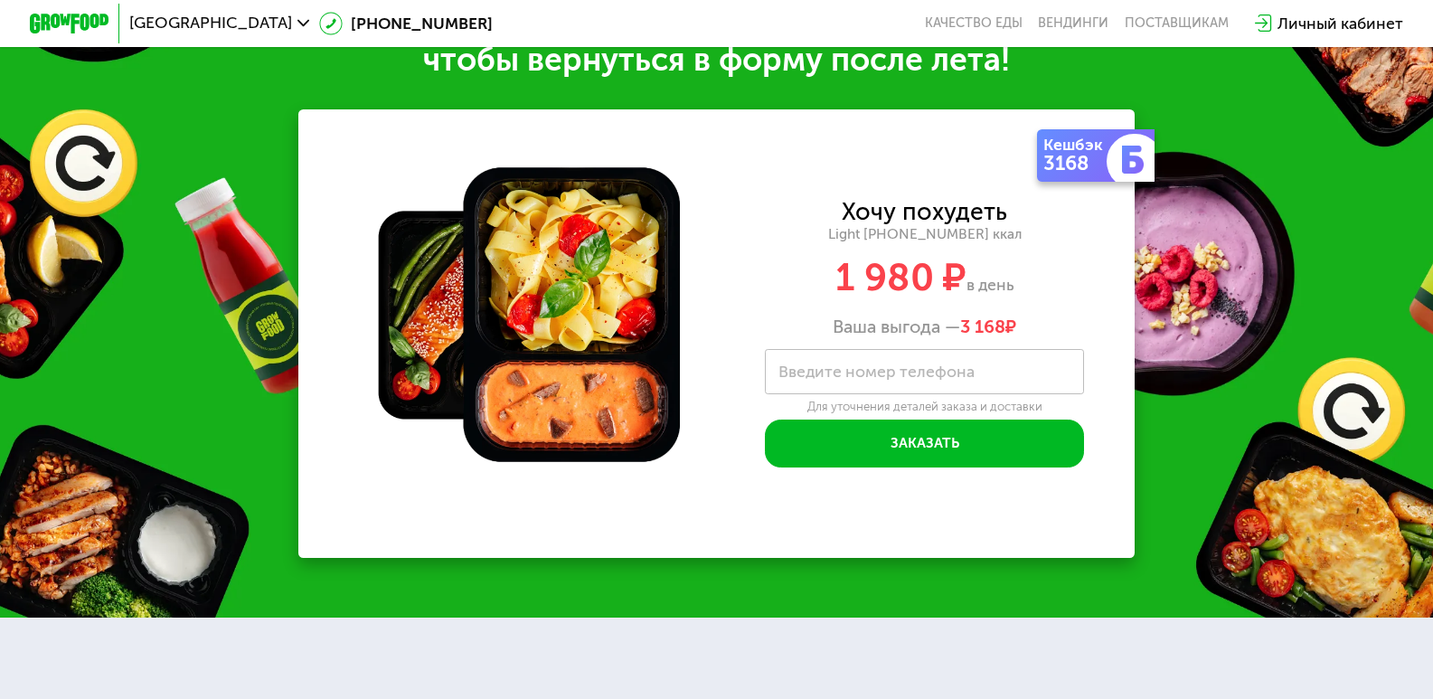
scroll to position [1758, 0]
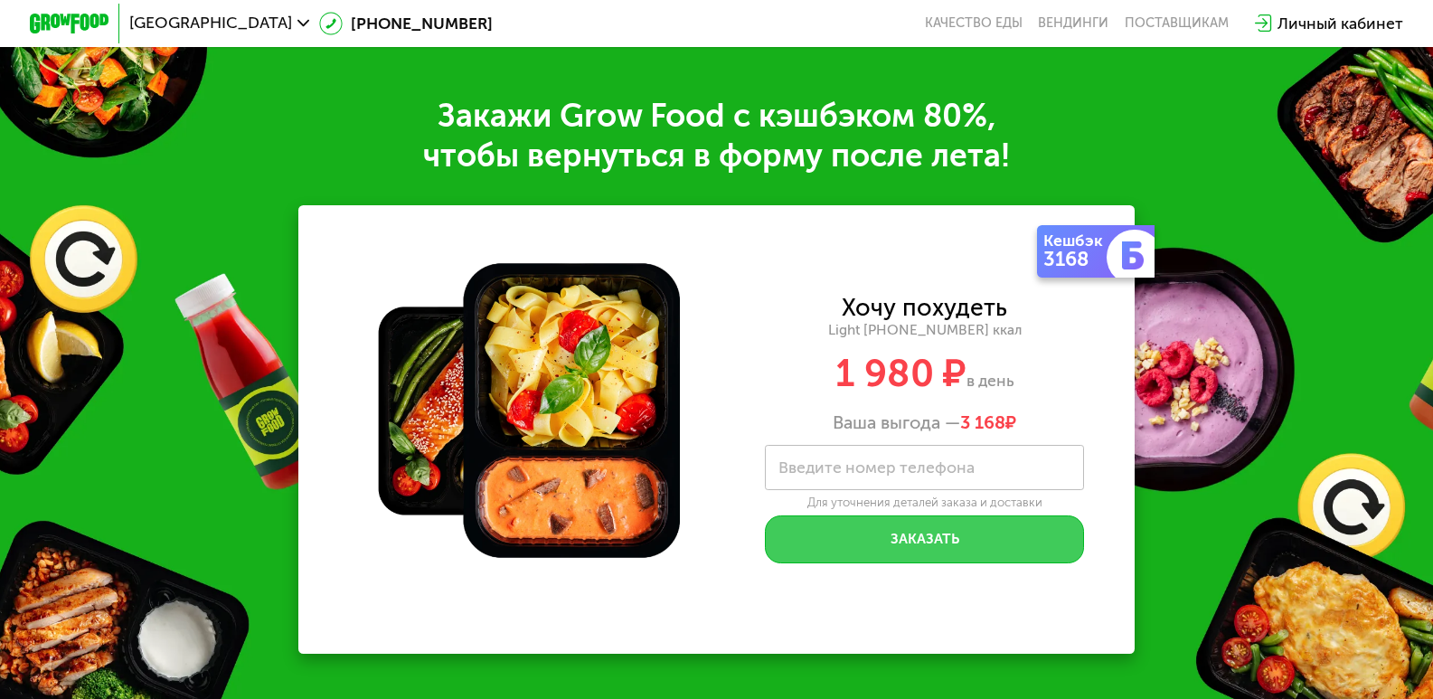
click at [891, 551] on button "Заказать" at bounding box center [924, 539] width 318 height 48
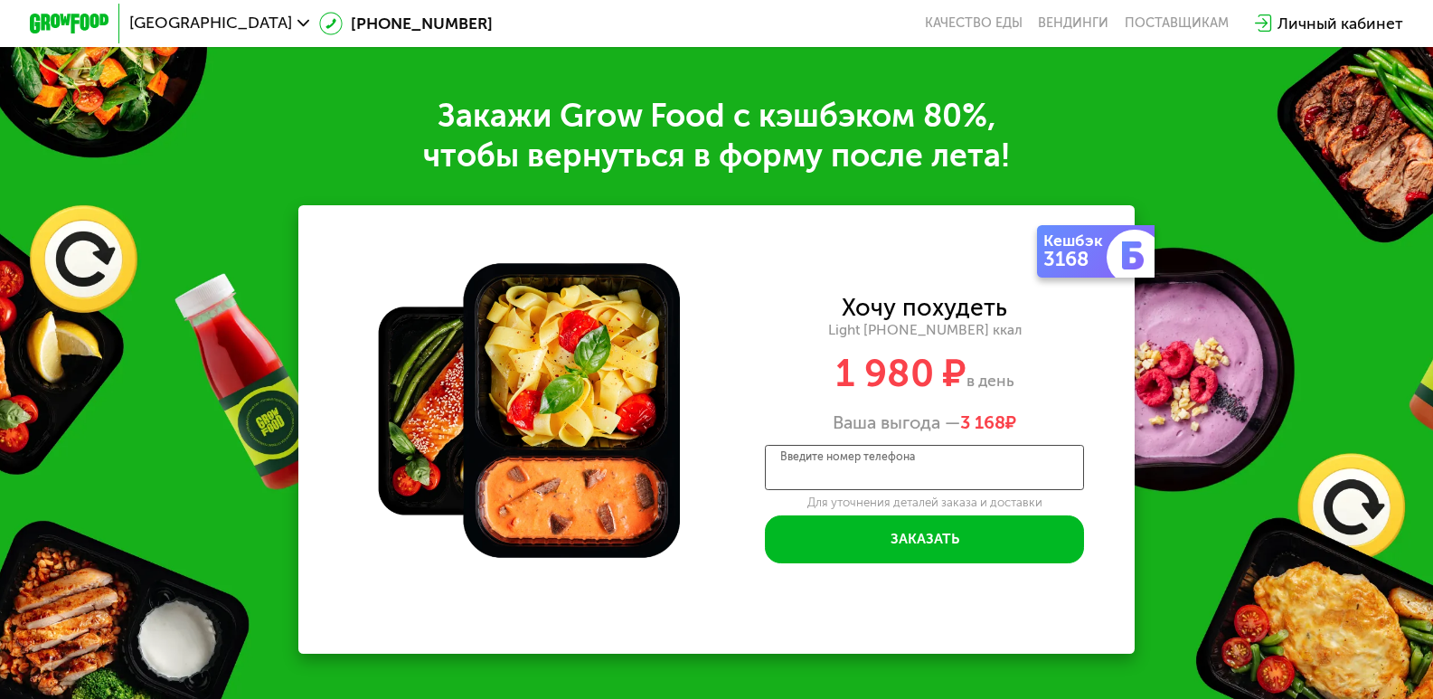
click at [878, 471] on div "Введите номер телефона" at bounding box center [924, 467] width 318 height 45
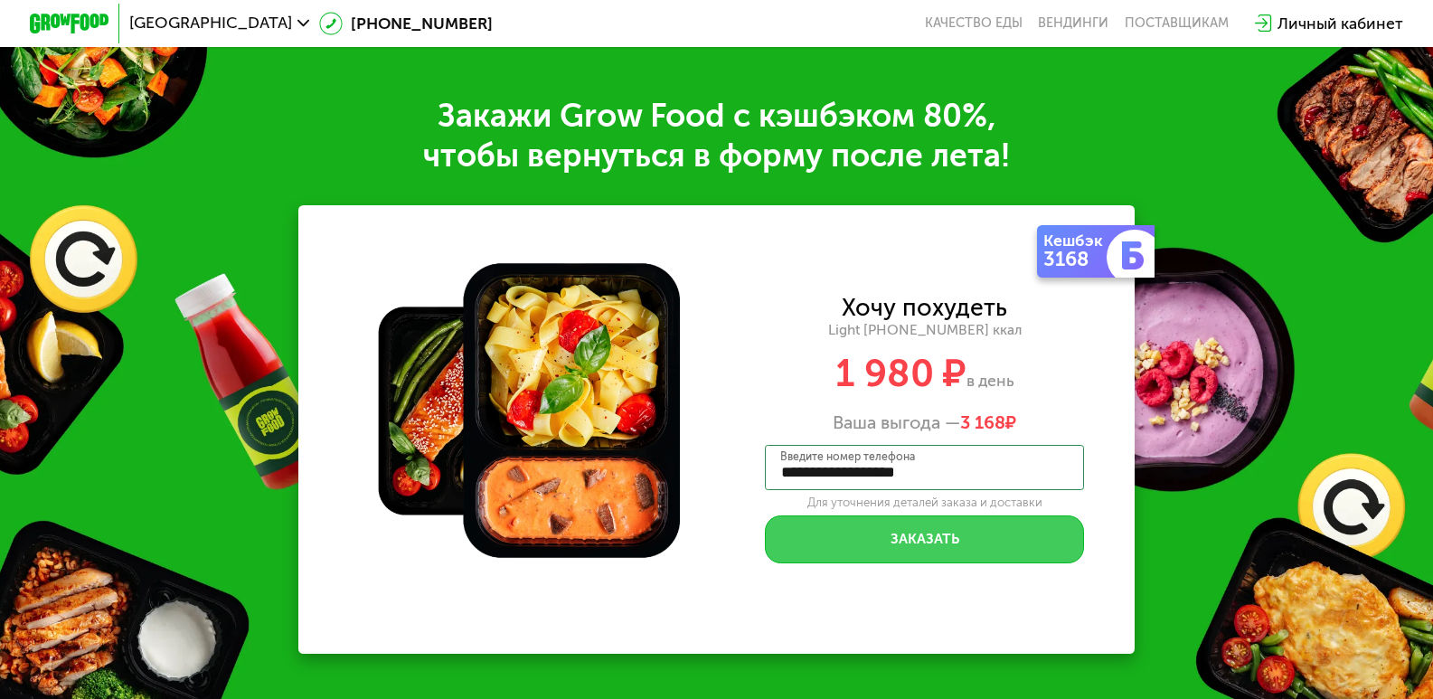
type input "**********"
click at [984, 558] on button "Заказать" at bounding box center [924, 539] width 318 height 48
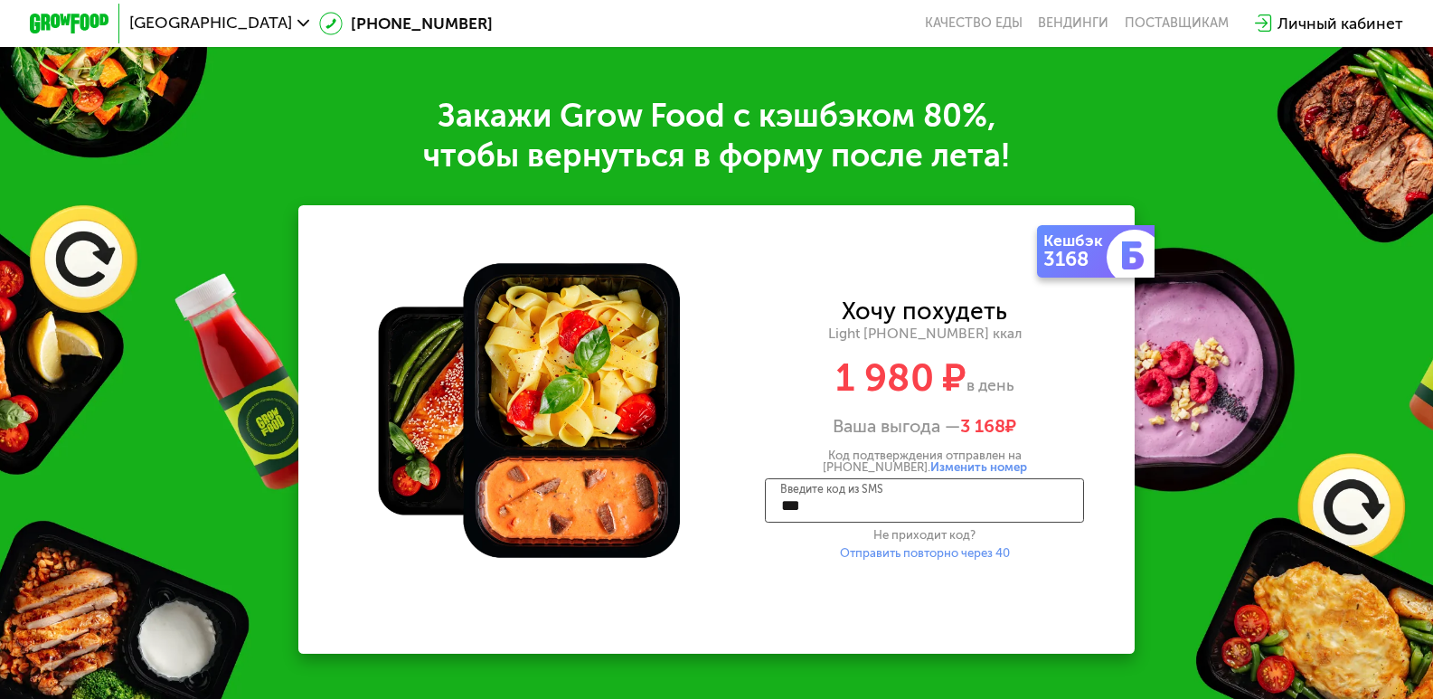
type input "****"
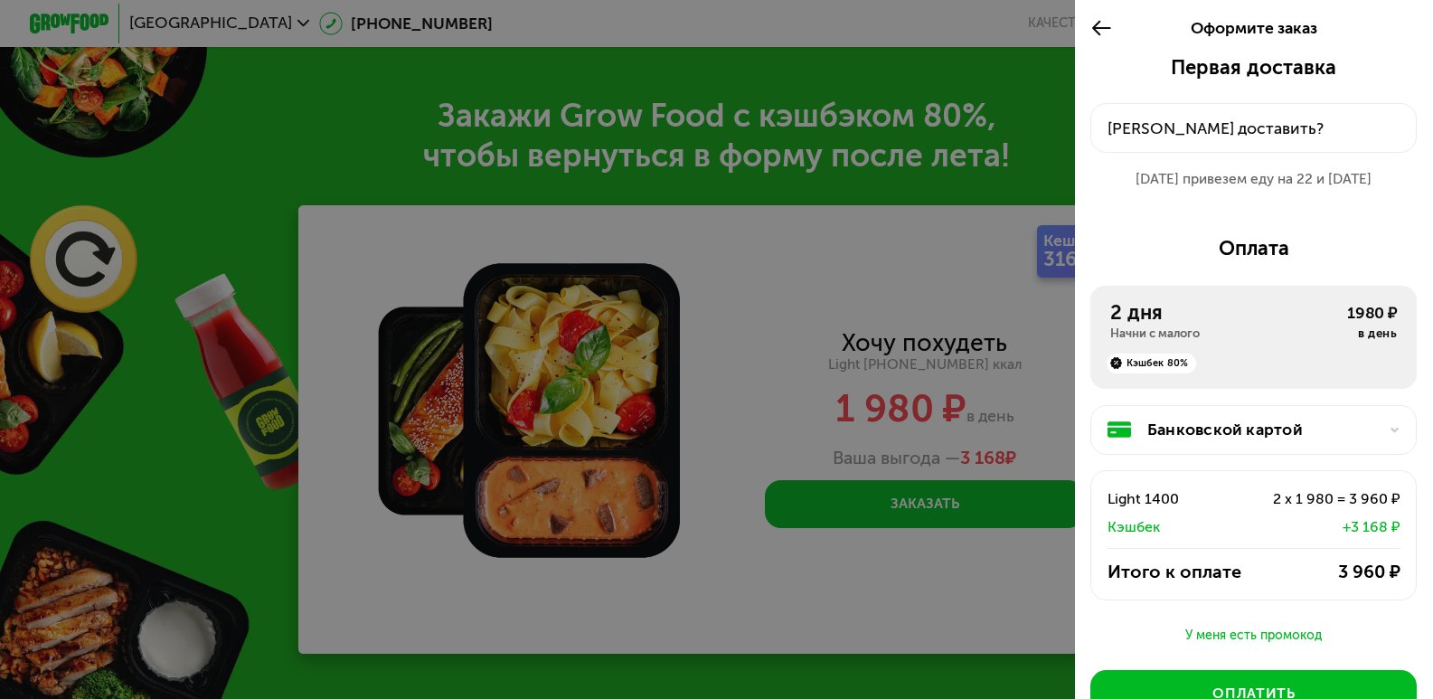
click at [1106, 24] on icon at bounding box center [1101, 28] width 23 height 24
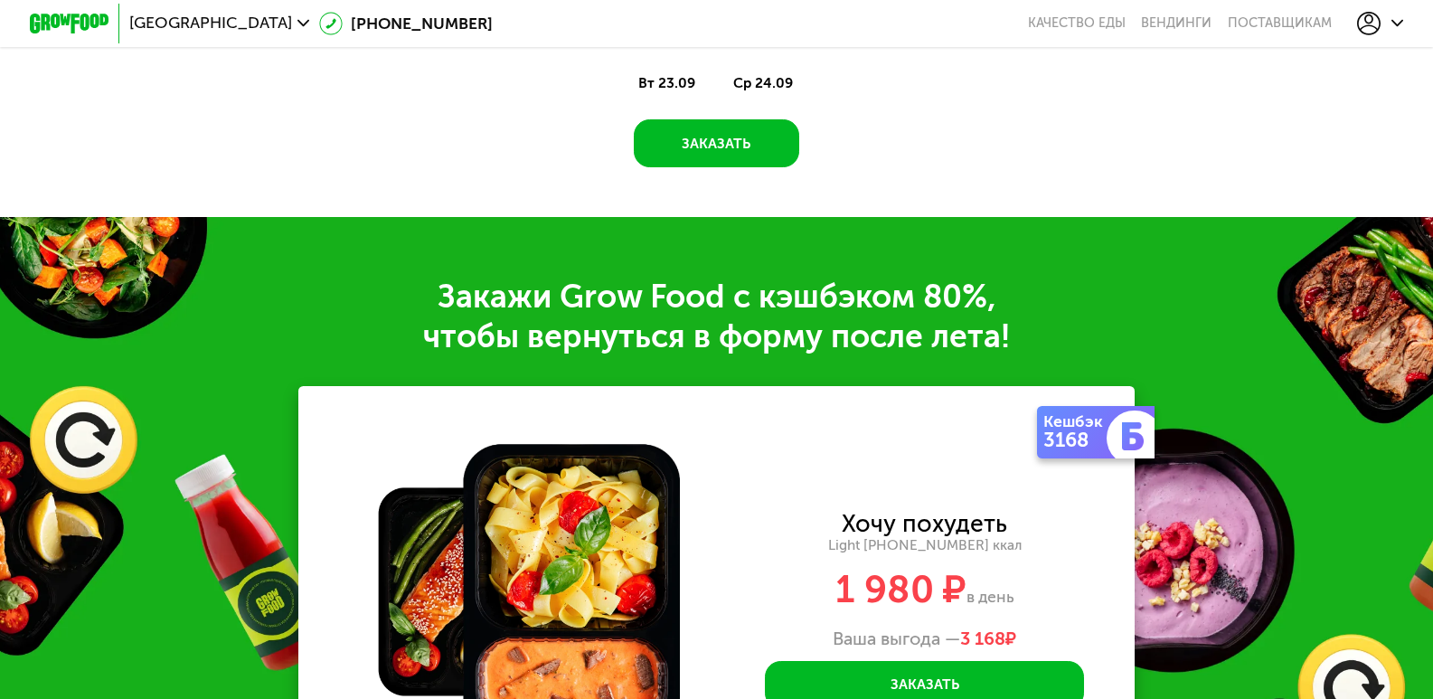
scroll to position [1216, 0]
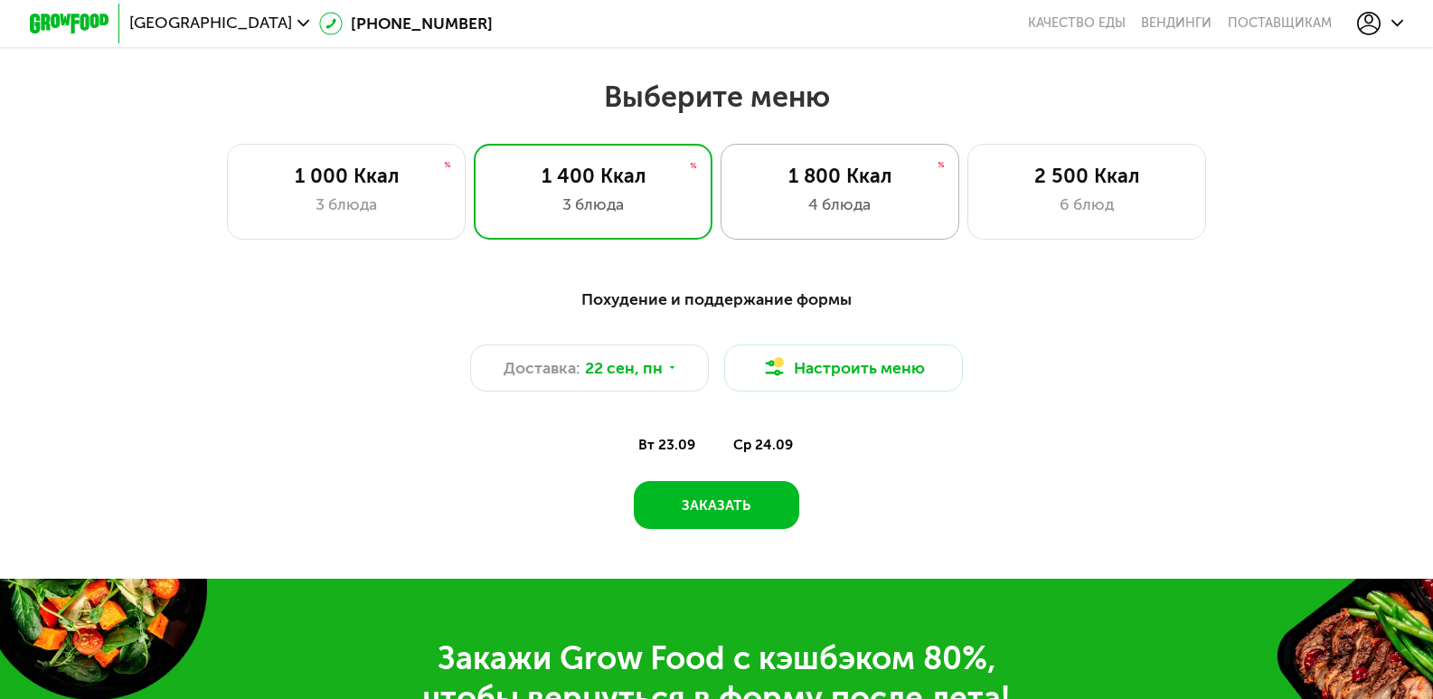
click at [842, 199] on div "1 800 Ккал 4 блюда" at bounding box center [839, 192] width 239 height 96
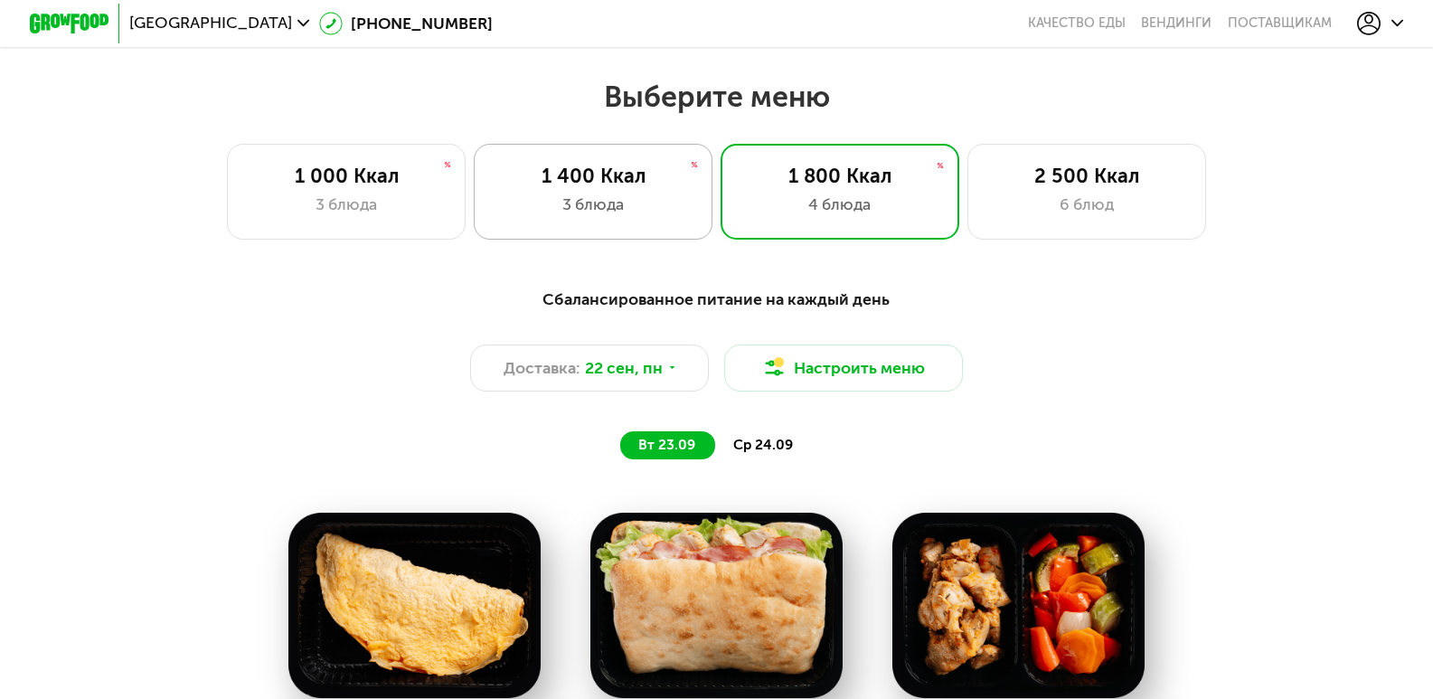
click at [595, 185] on div "1 400 Ккал" at bounding box center [592, 177] width 197 height 24
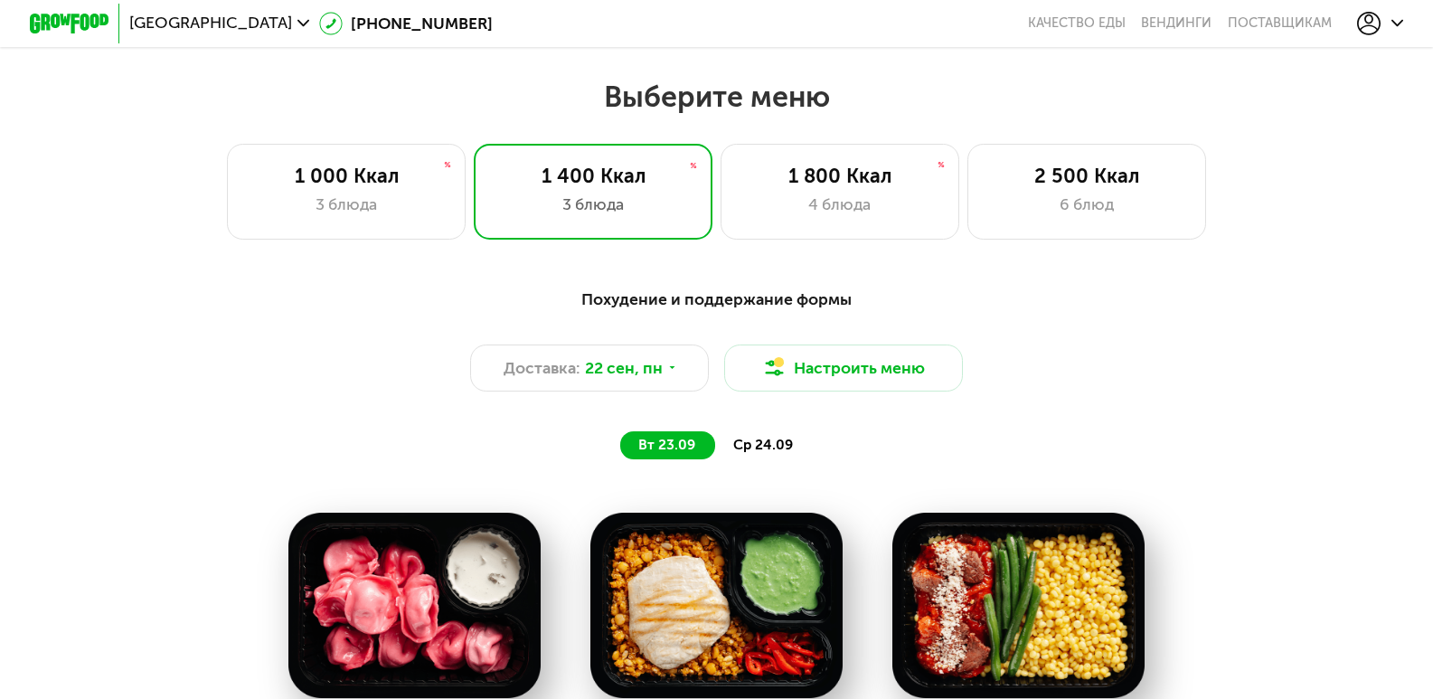
scroll to position [1397, 0]
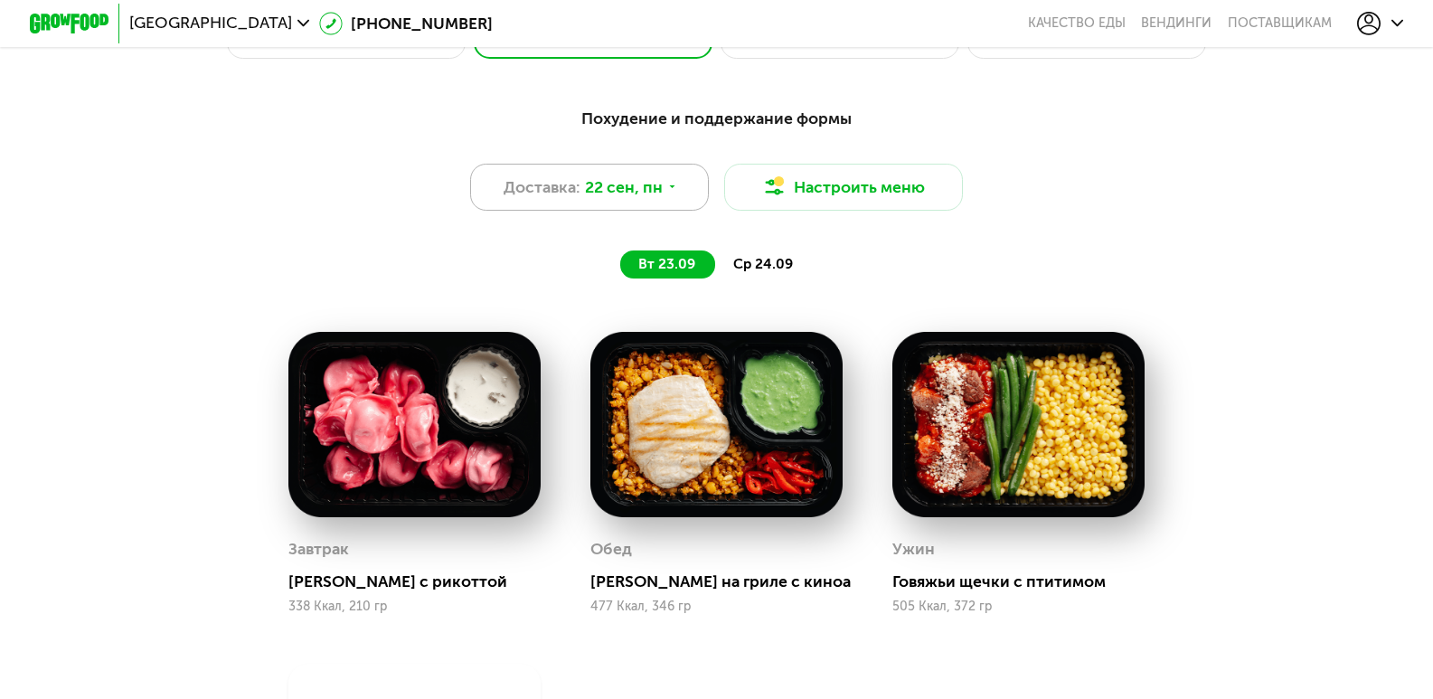
click at [681, 193] on div "Доставка: [DATE]" at bounding box center [589, 188] width 239 height 48
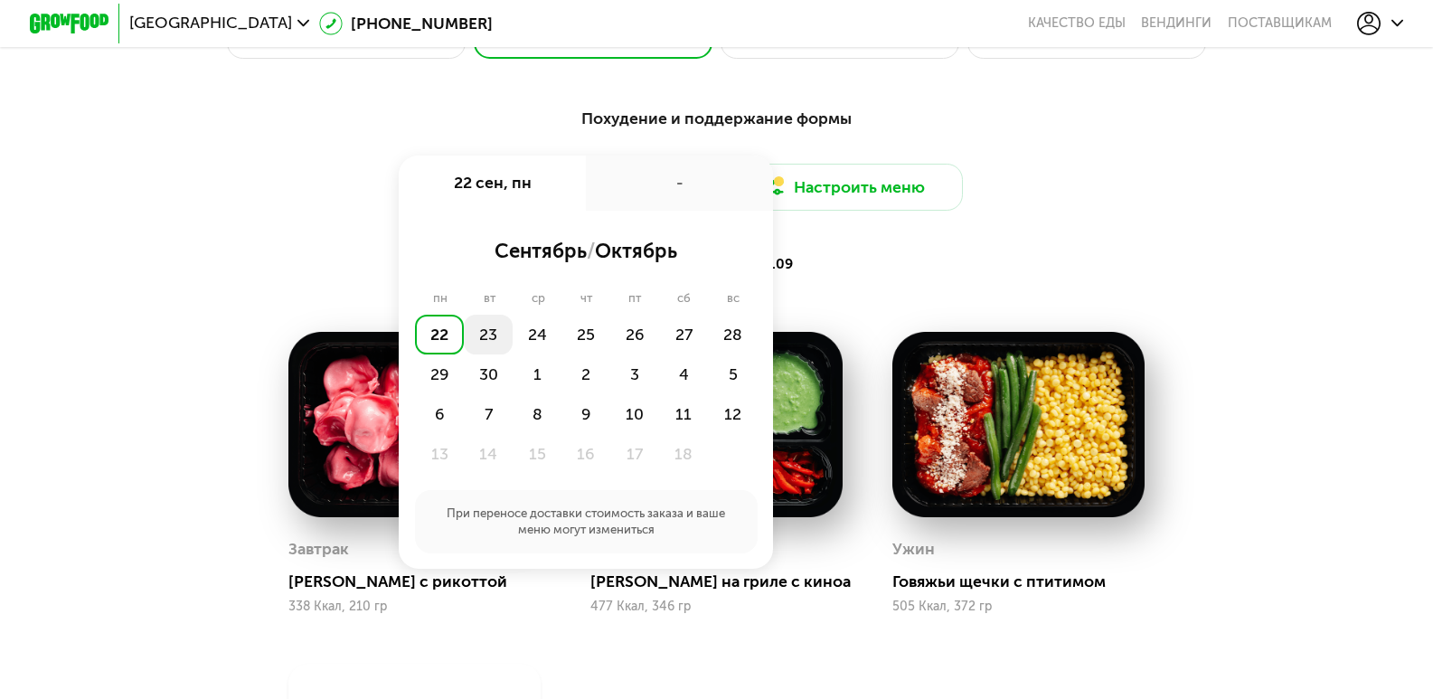
click at [480, 343] on div "23" at bounding box center [488, 335] width 49 height 40
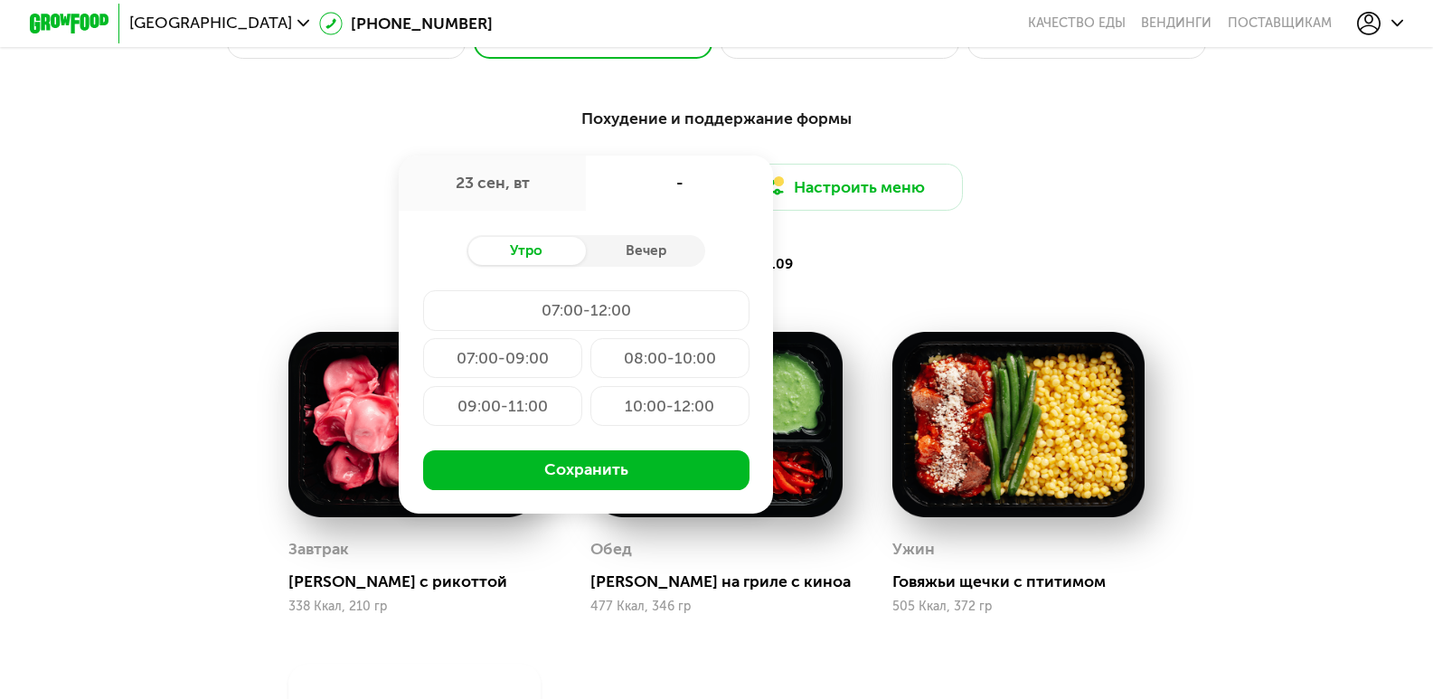
click at [1243, 230] on div "Похудение и поддержание формы Доставка: [DATE] сен, вт - Утро Вечер 07:00-12:00…" at bounding box center [716, 193] width 1178 height 172
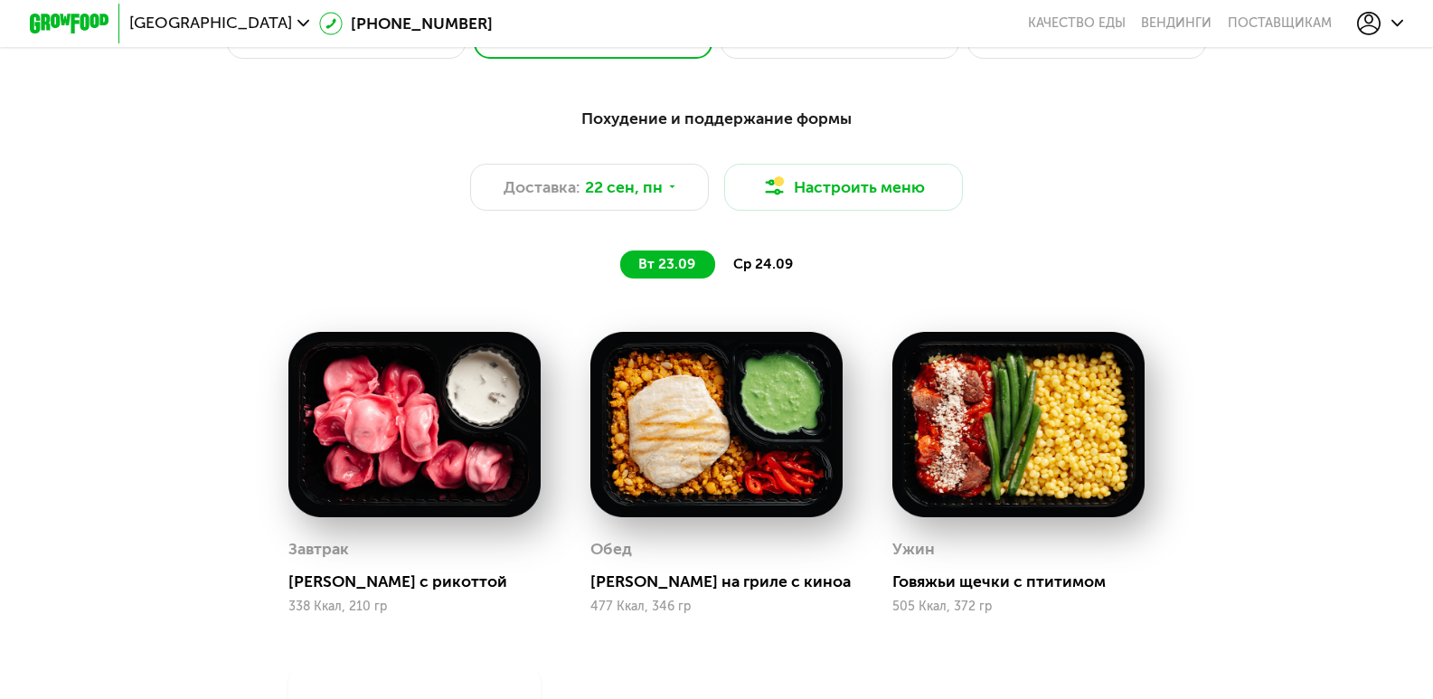
click at [761, 270] on span "ср 24.09" at bounding box center [763, 264] width 60 height 16
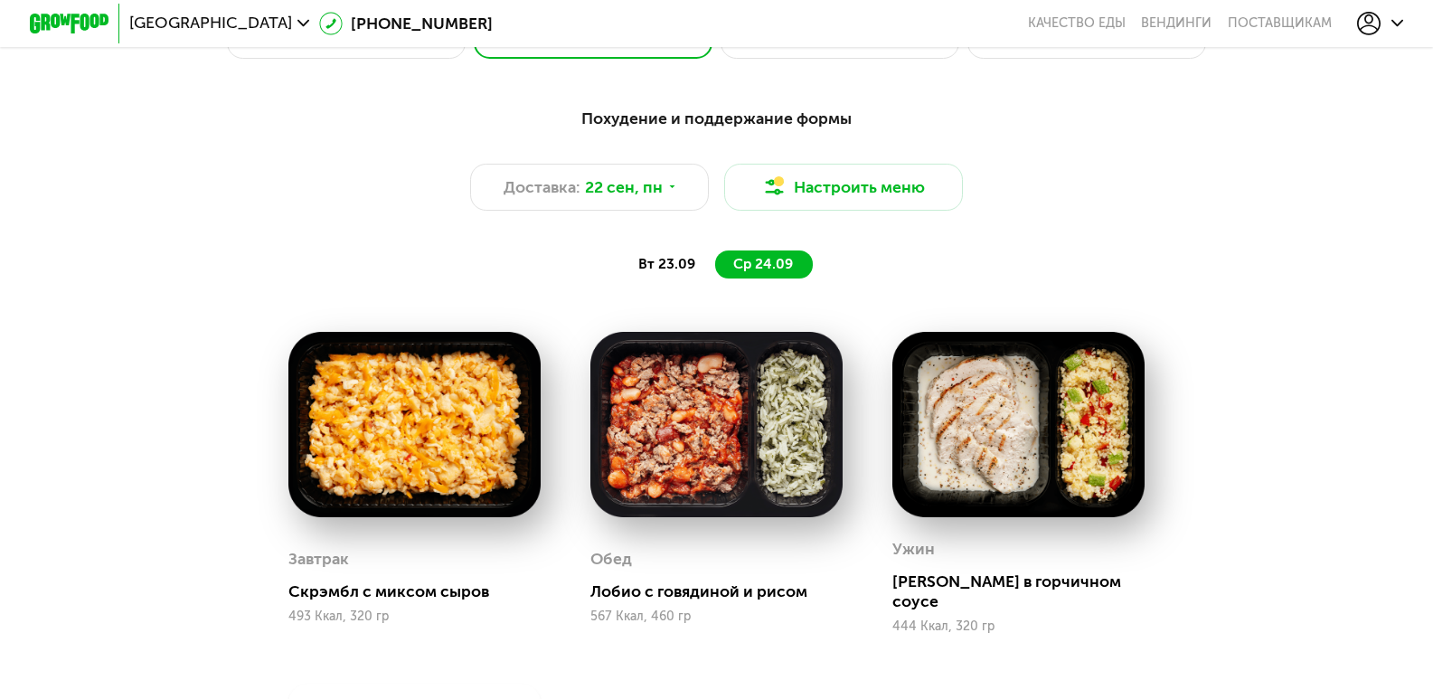
scroll to position [1035, 0]
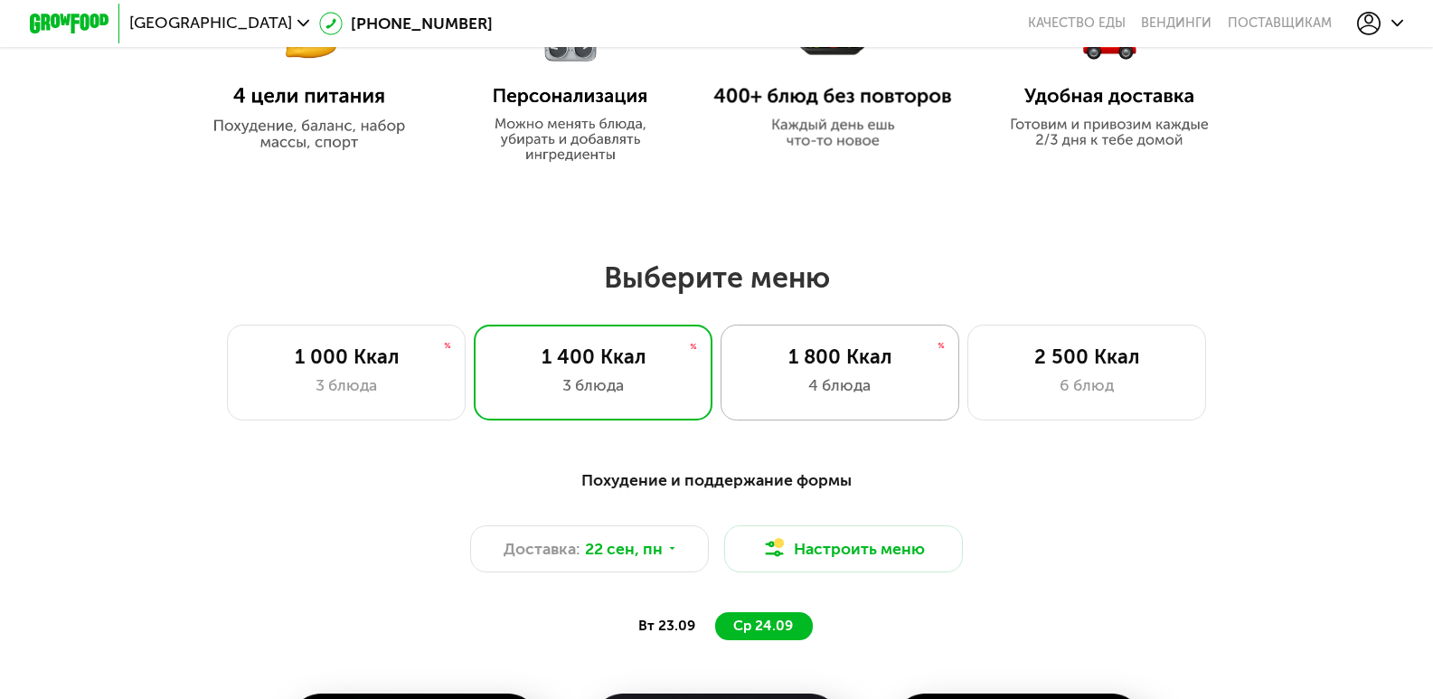
click at [867, 381] on div "4 блюда" at bounding box center [839, 385] width 197 height 24
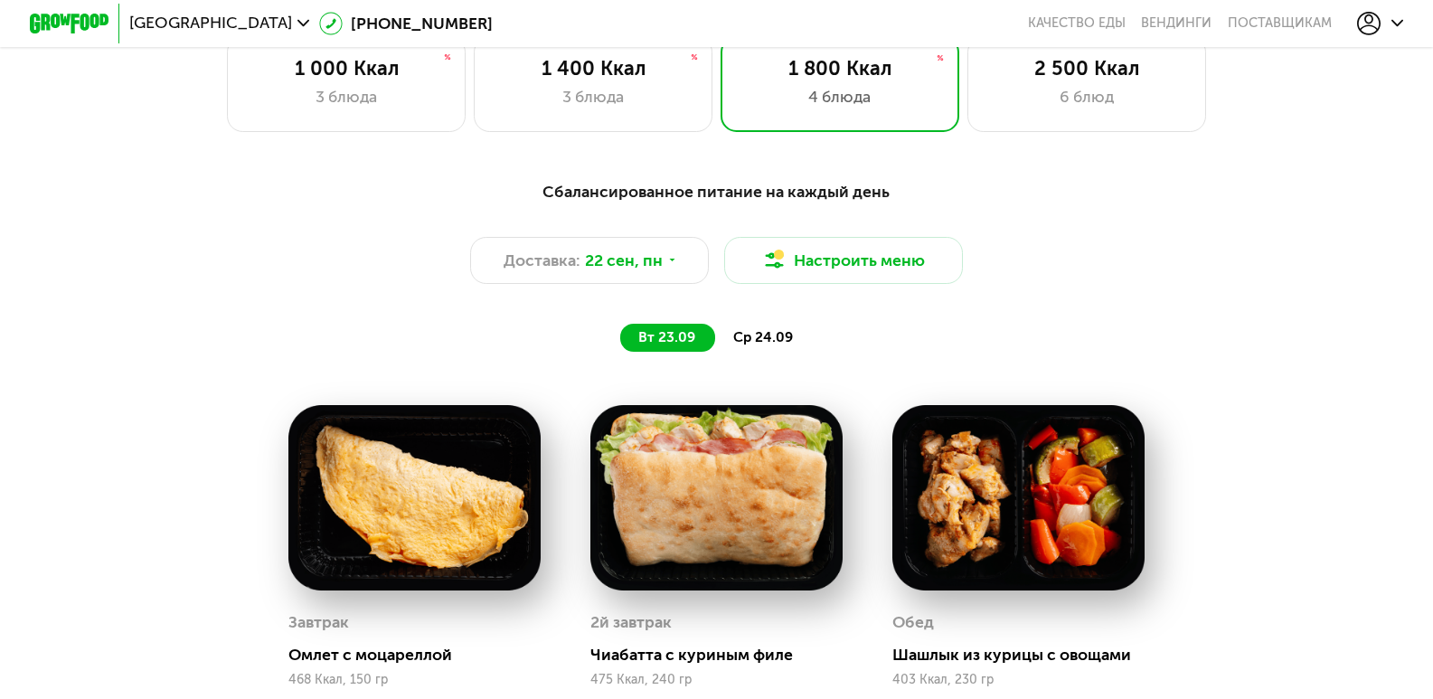
scroll to position [1306, 0]
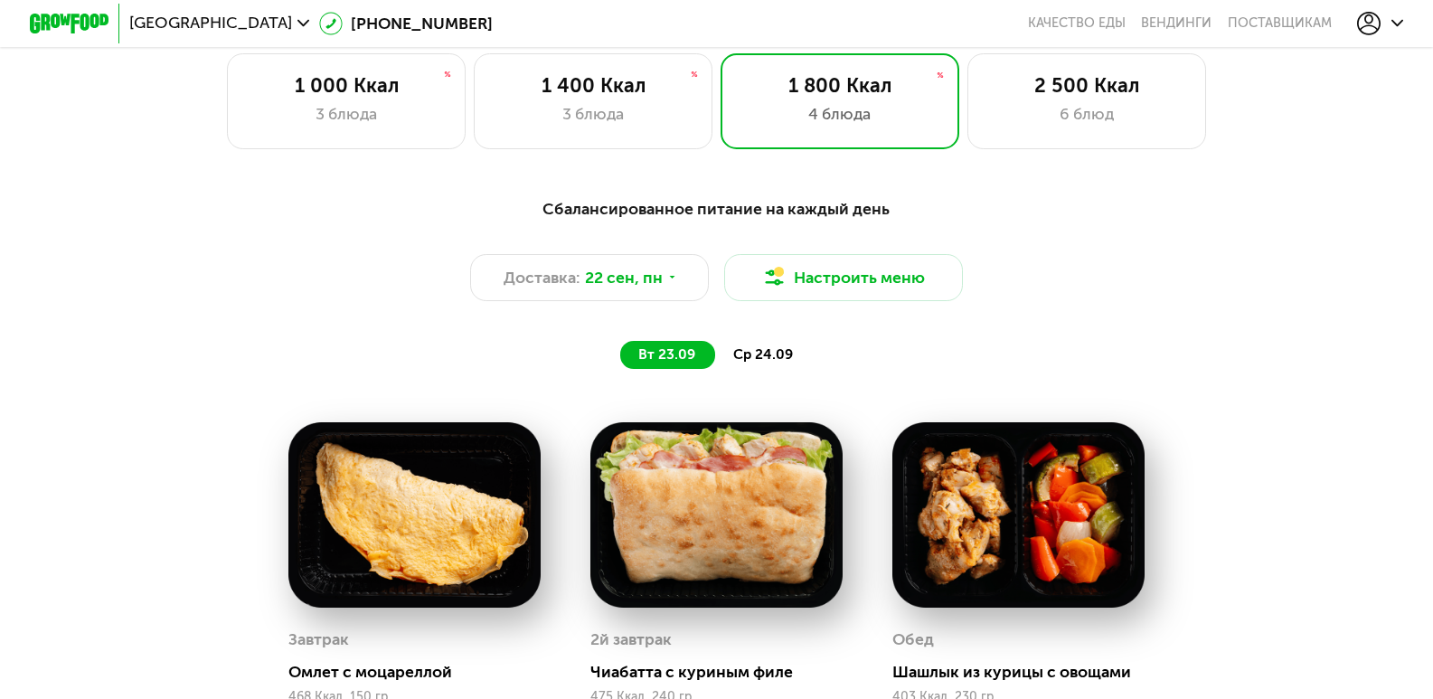
click at [771, 362] on span "ср 24.09" at bounding box center [763, 354] width 60 height 16
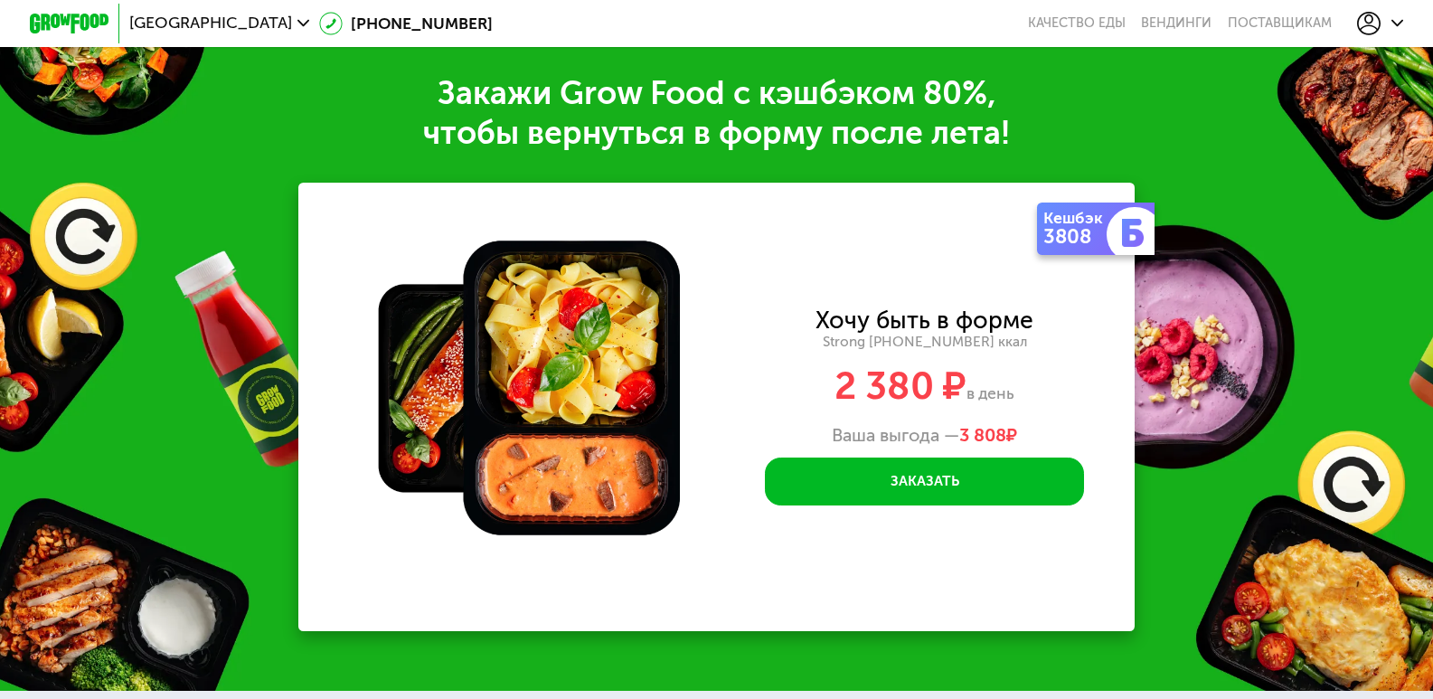
scroll to position [2843, 0]
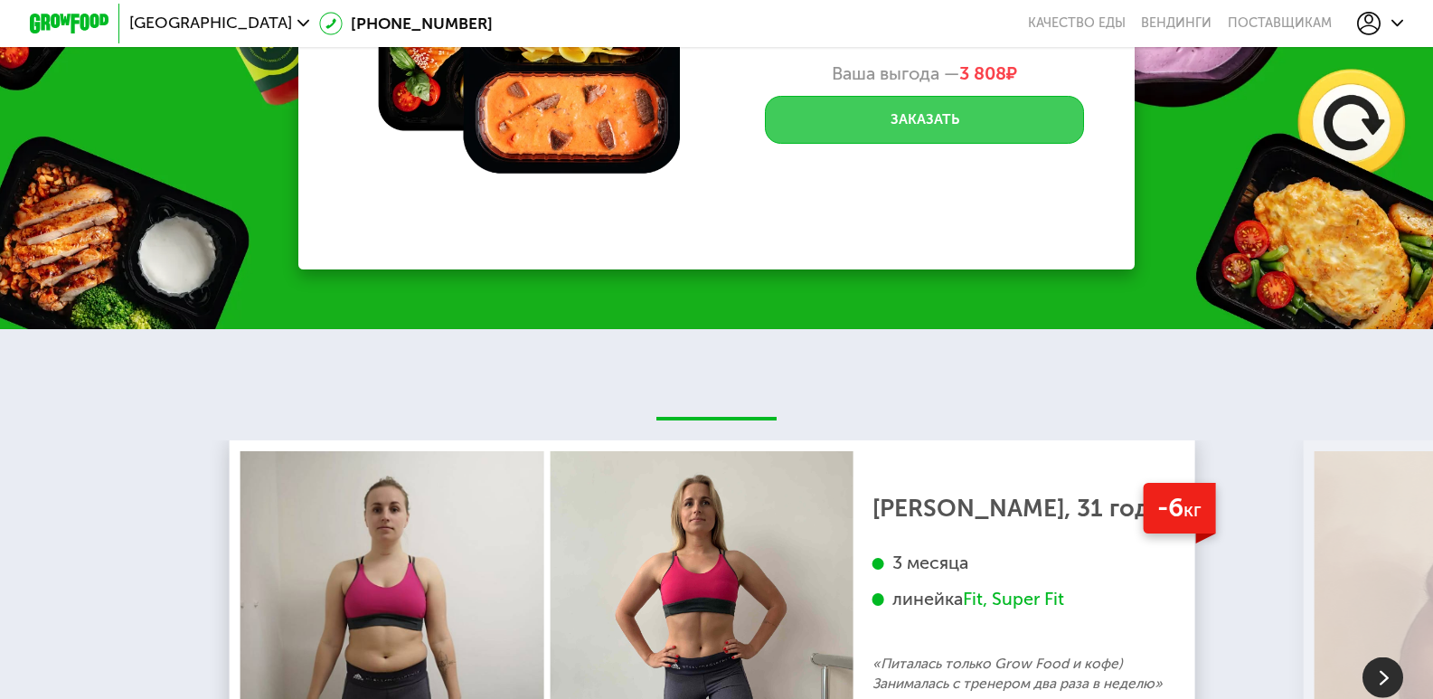
click at [887, 123] on button "Заказать" at bounding box center [924, 120] width 318 height 48
